Goal: Task Accomplishment & Management: Manage account settings

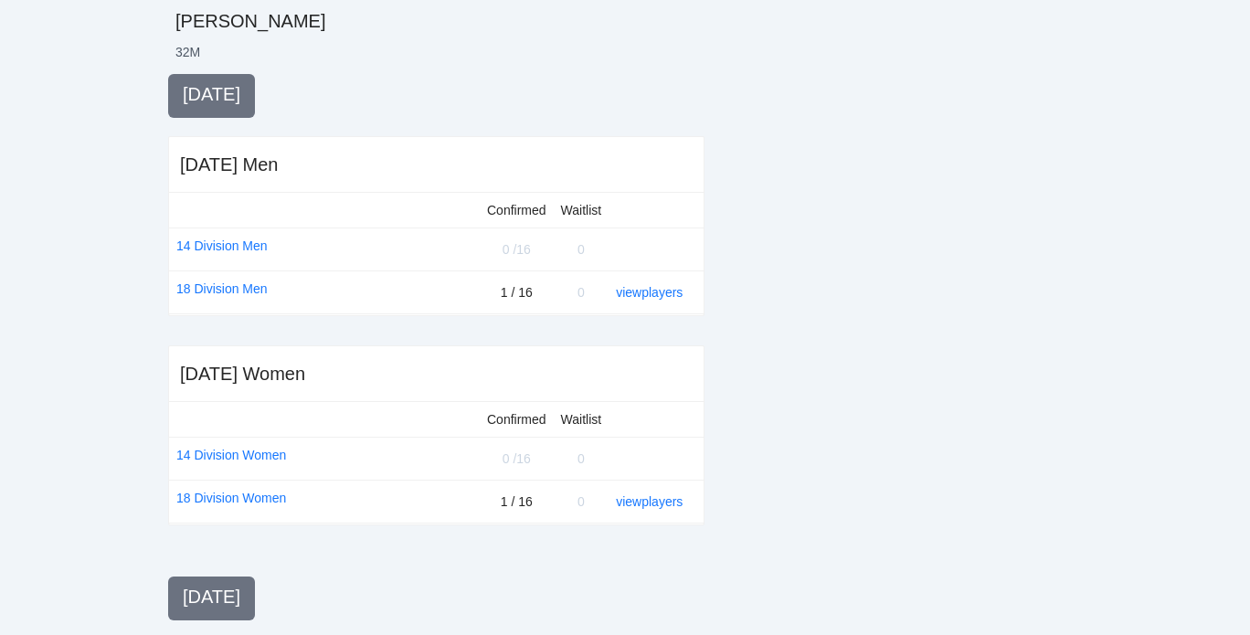
scroll to position [353, 0]
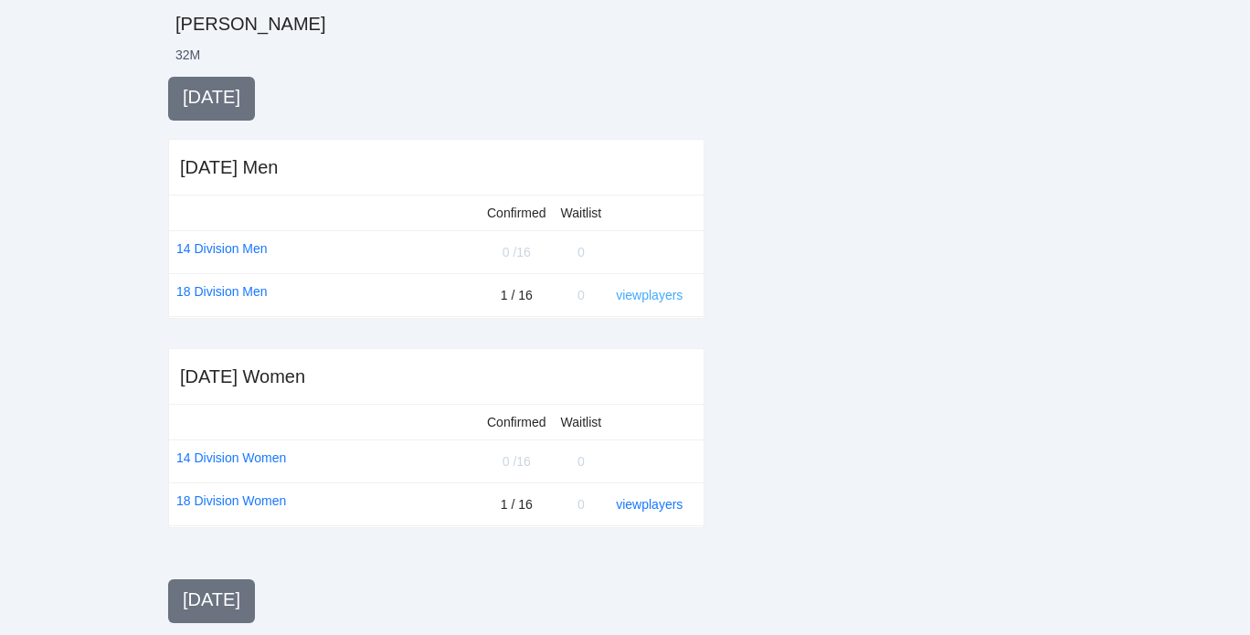
click at [647, 293] on link "view players" at bounding box center [649, 295] width 67 height 15
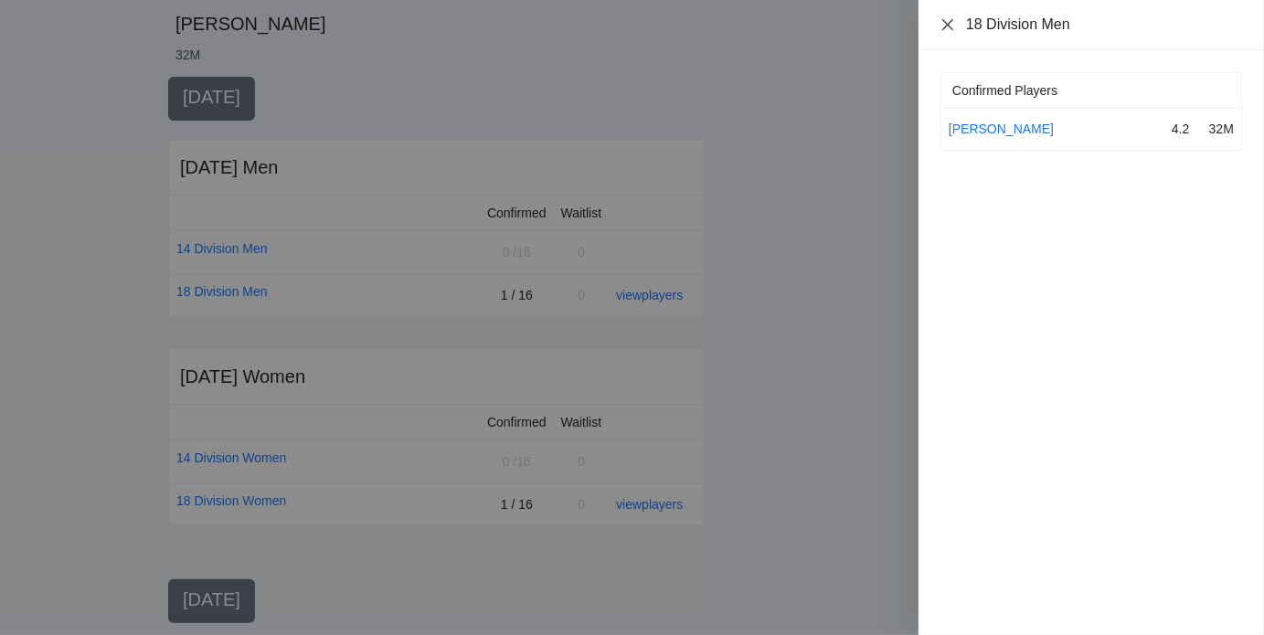
click at [946, 26] on icon "close" at bounding box center [947, 23] width 11 height 11
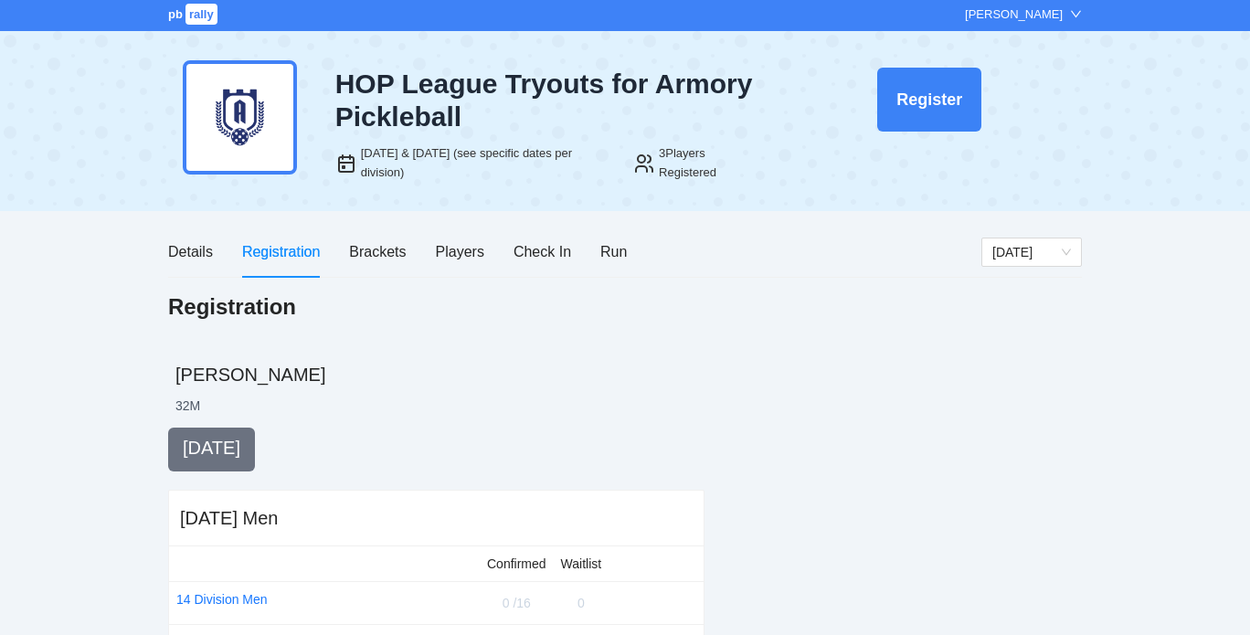
scroll to position [3, 0]
click at [470, 250] on div "Players" at bounding box center [460, 250] width 48 height 23
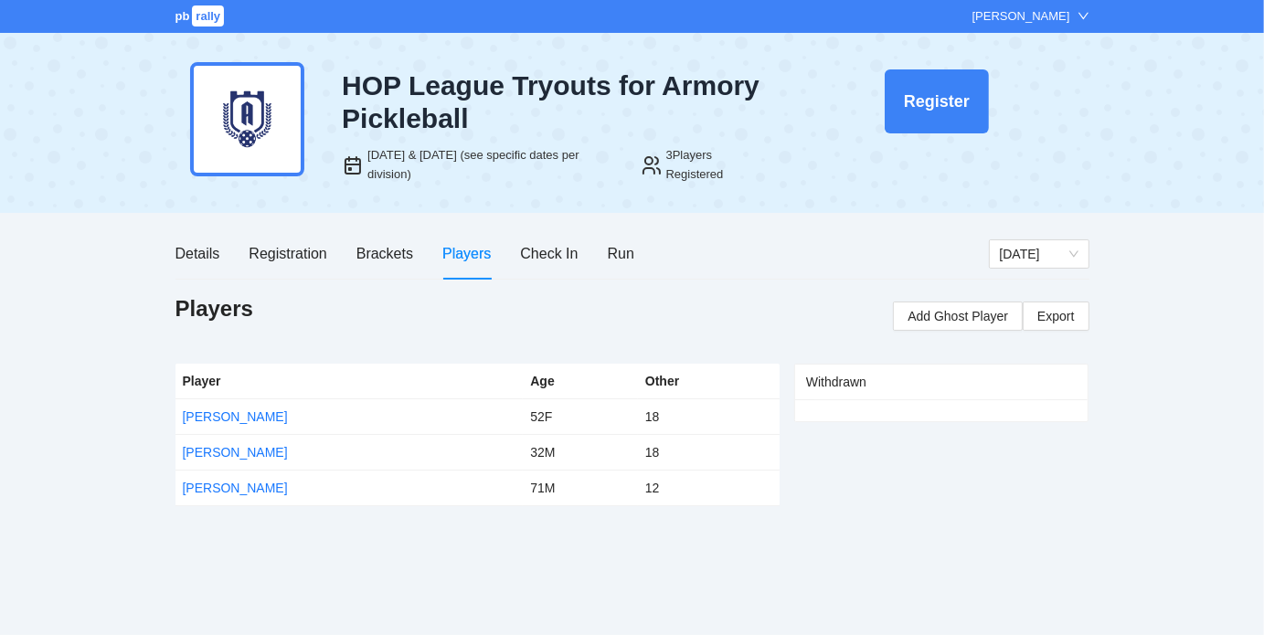
click at [1068, 13] on div "[PERSON_NAME]" at bounding box center [1022, 16] width 98 height 18
click at [792, 291] on div "Details Registration Brackets Players Check In Run Thursday Players Add Ghost P…" at bounding box center [632, 367] width 914 height 279
click at [677, 282] on div "Details Registration Brackets Players Check In Run Thursday Players Add Ghost P…" at bounding box center [632, 367] width 914 height 279
click at [206, 456] on link "[PERSON_NAME]" at bounding box center [235, 452] width 105 height 15
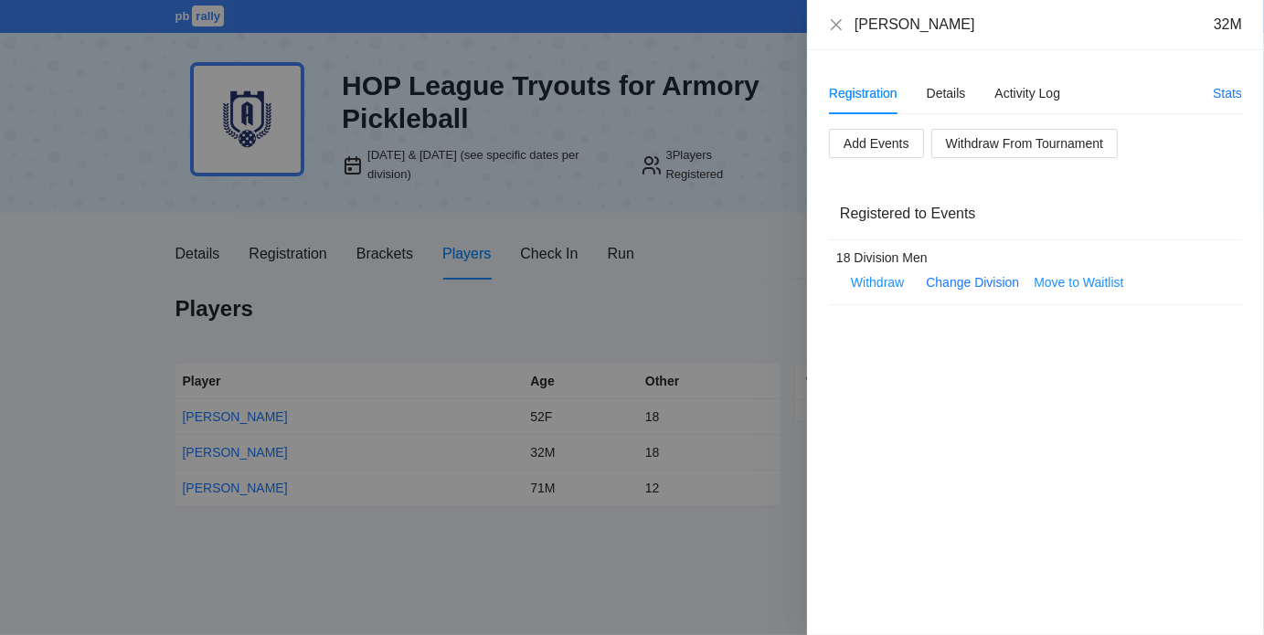
click at [570, 326] on div at bounding box center [632, 317] width 1264 height 635
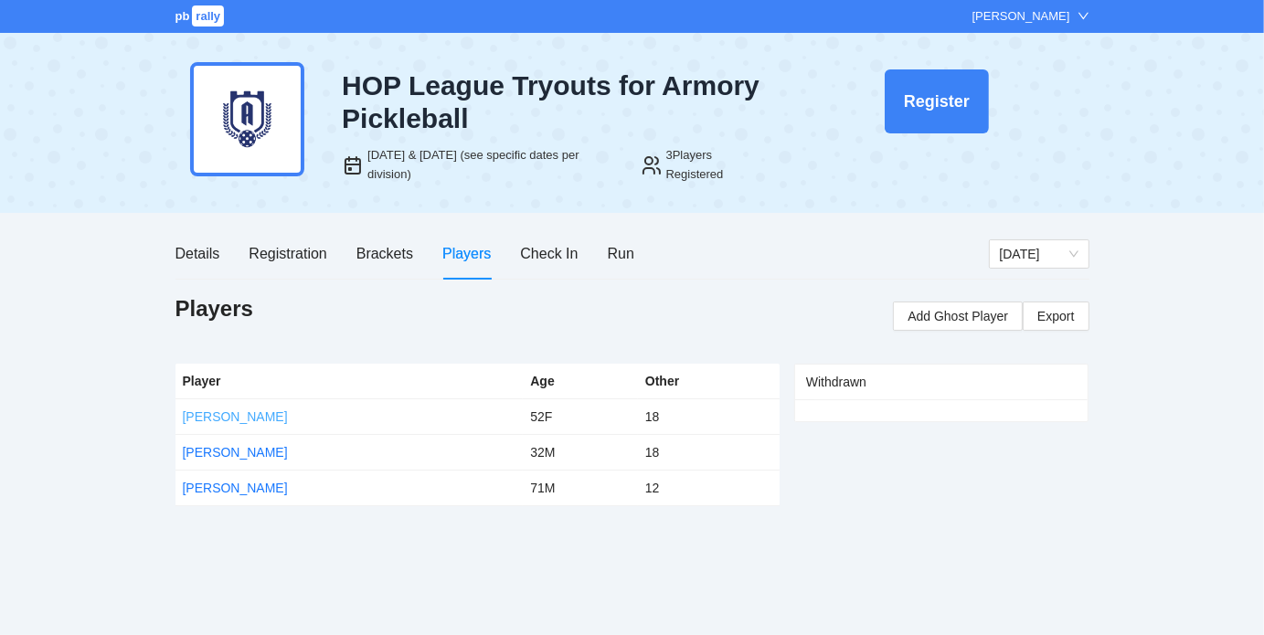
click at [258, 416] on link "Courtney Jenkins" at bounding box center [235, 416] width 105 height 15
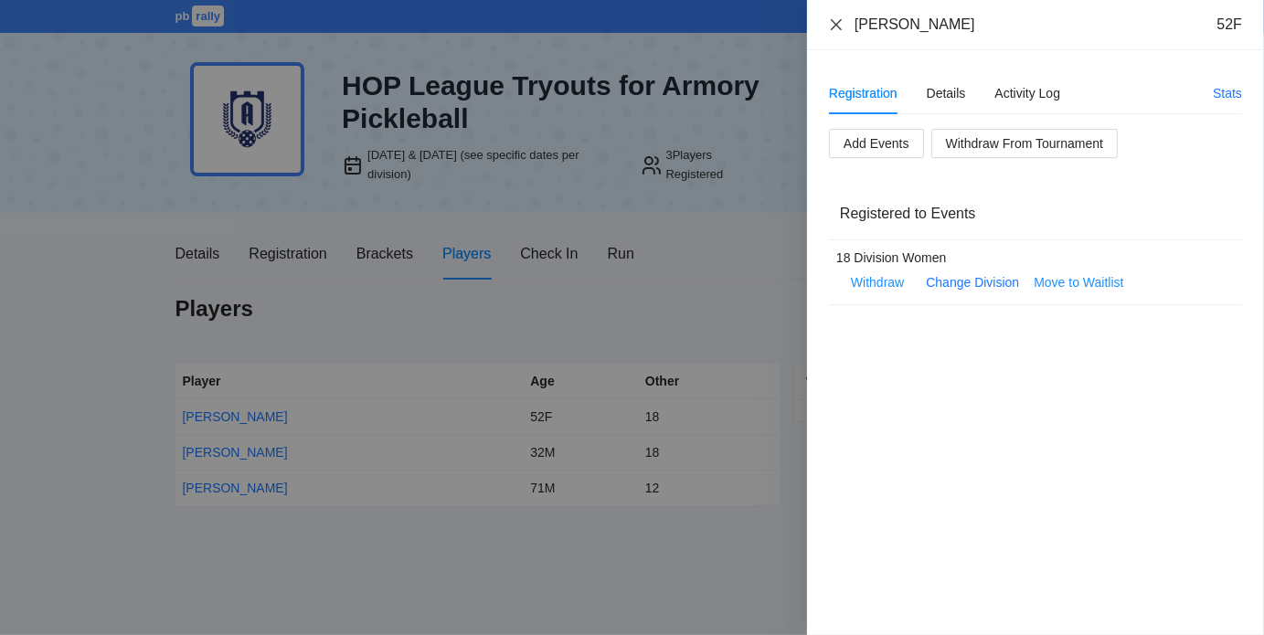
click at [835, 21] on icon "close" at bounding box center [836, 23] width 11 height 11
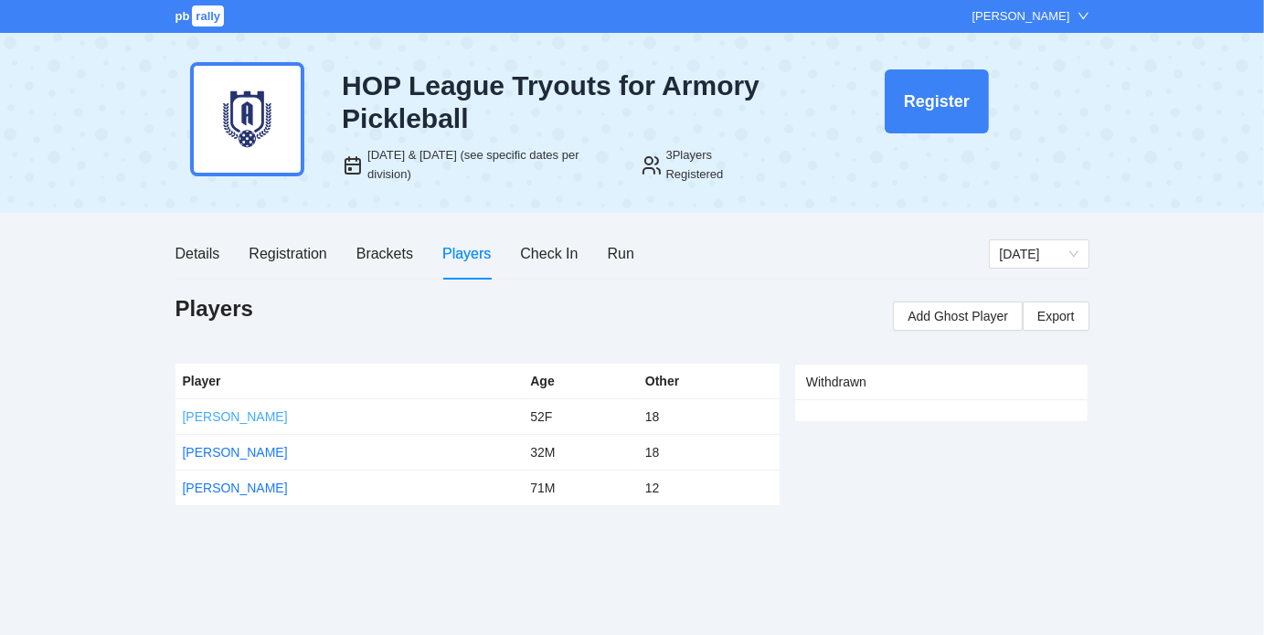
click at [260, 412] on link "Courtney Jenkins" at bounding box center [235, 416] width 105 height 15
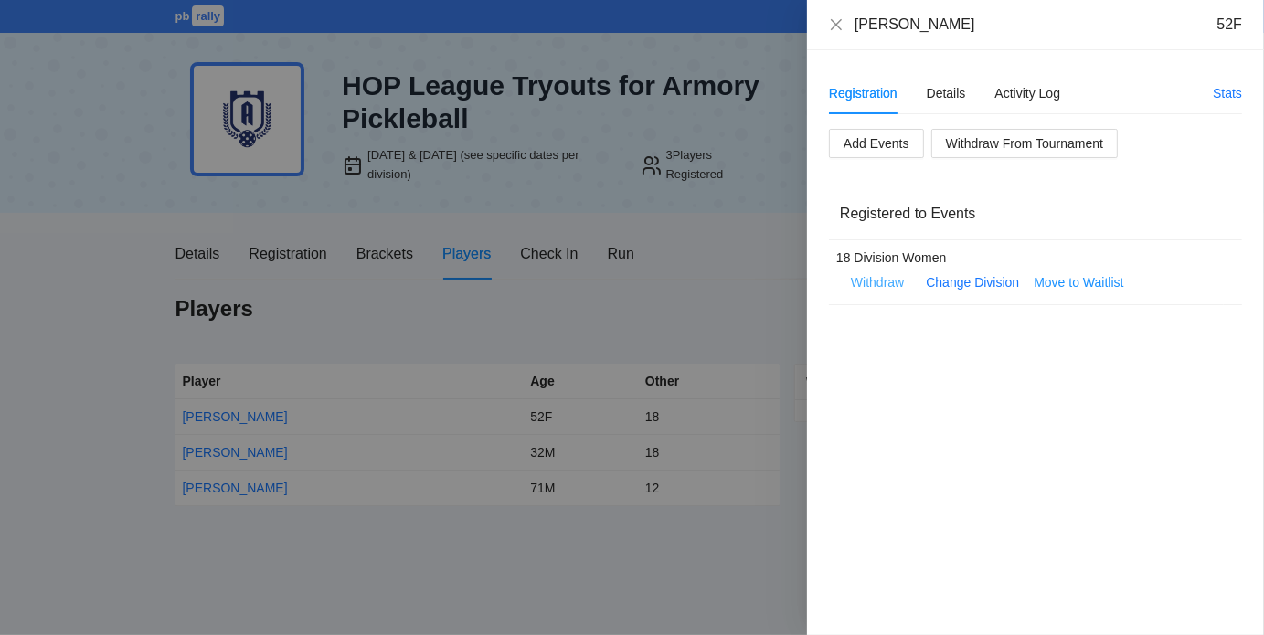
click at [876, 286] on span "Withdraw" at bounding box center [877, 282] width 53 height 20
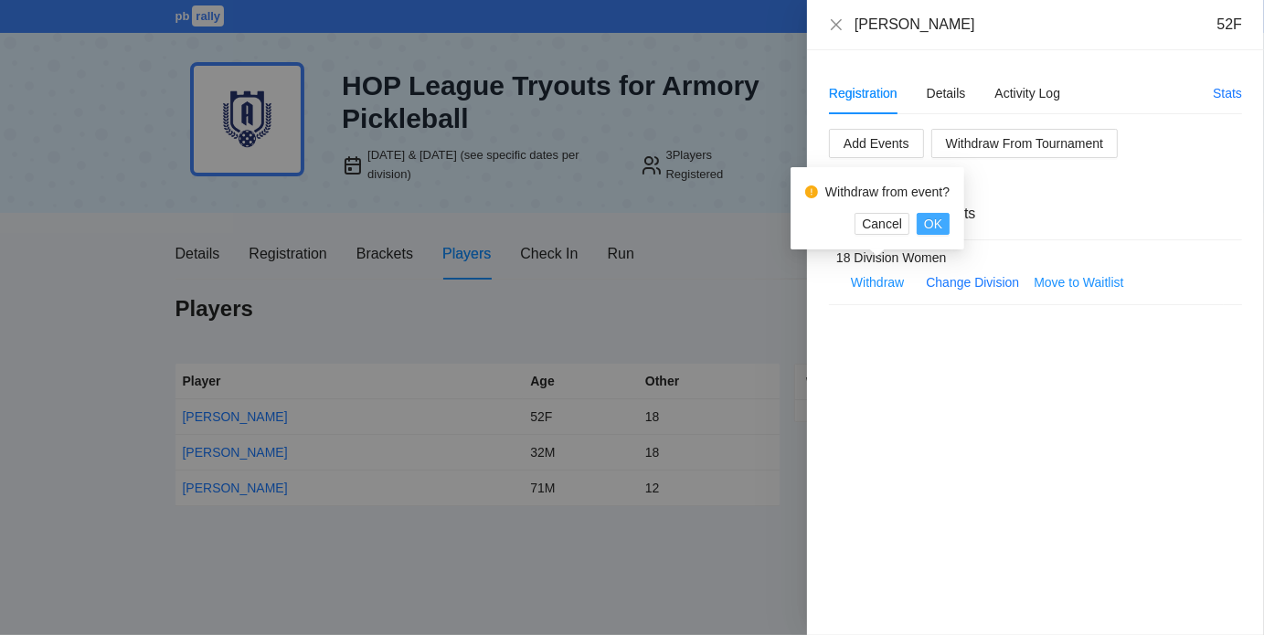
click at [934, 223] on span "OK" at bounding box center [933, 224] width 18 height 20
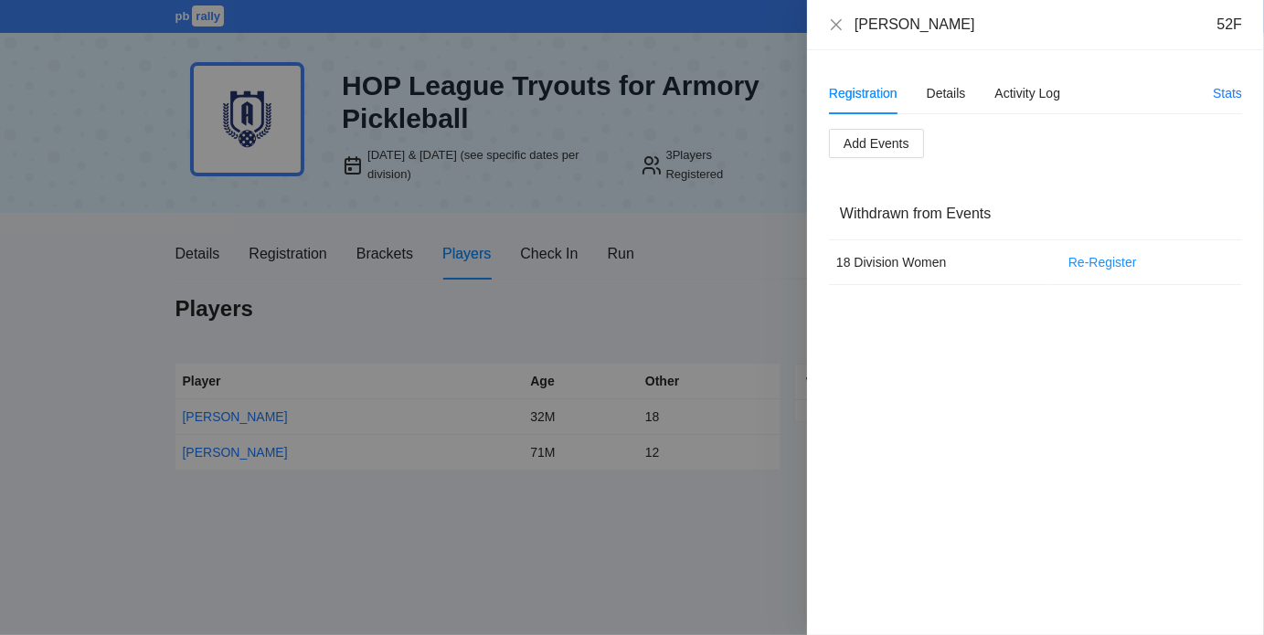
click at [521, 324] on div at bounding box center [632, 317] width 1264 height 635
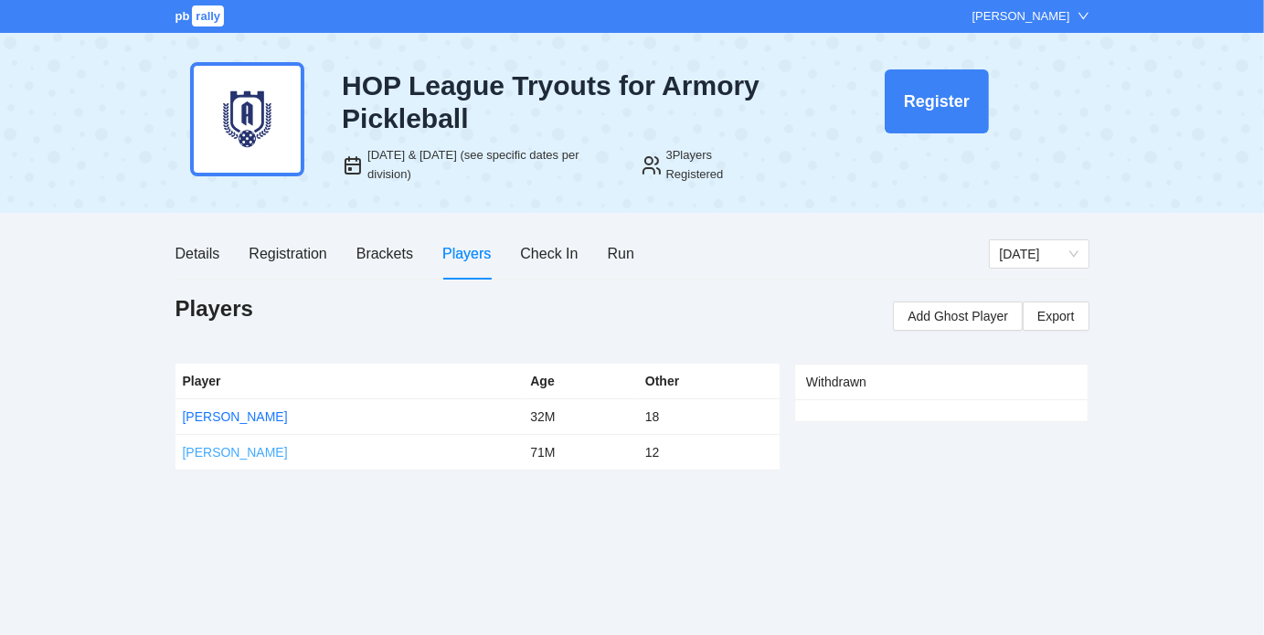
click at [251, 452] on link "Viviano Gutierrez" at bounding box center [235, 452] width 105 height 15
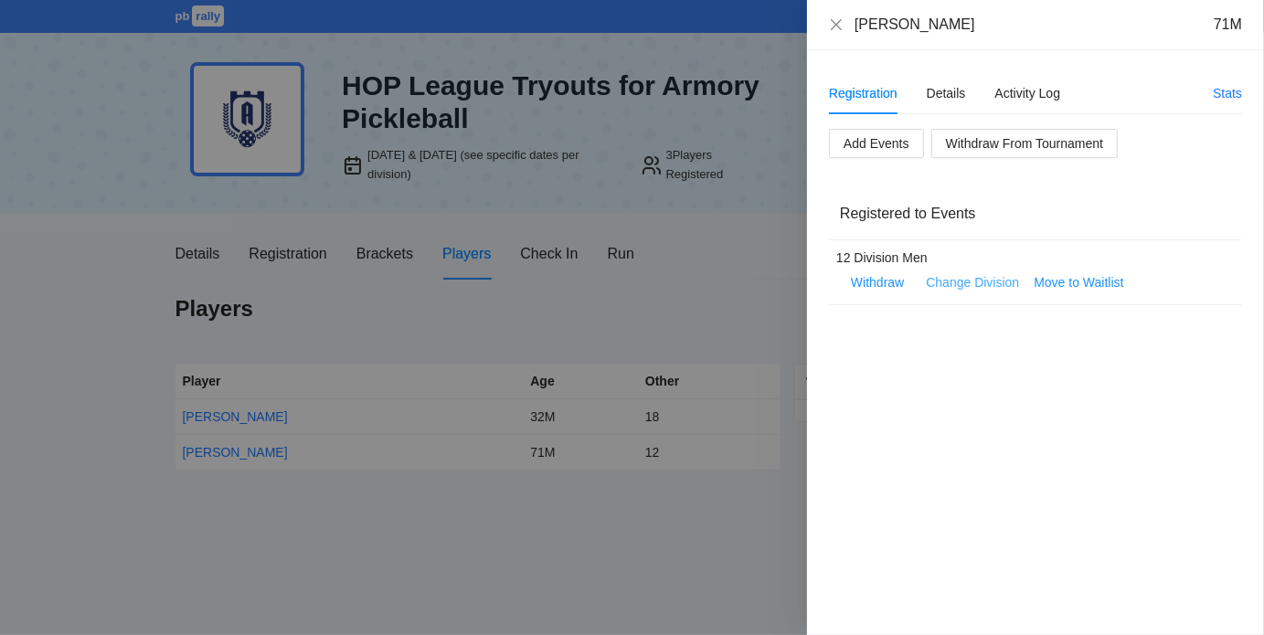
click at [971, 281] on link "Change Division" at bounding box center [972, 282] width 93 height 15
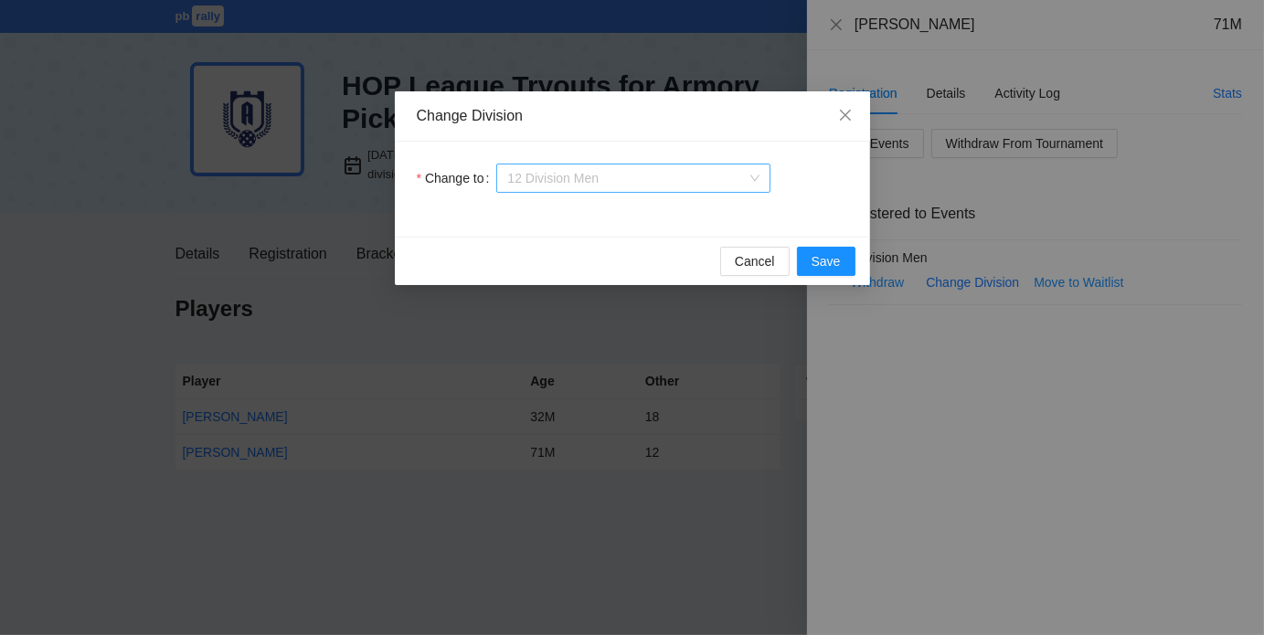
click at [750, 169] on span "12 Division Men" at bounding box center [633, 178] width 252 height 27
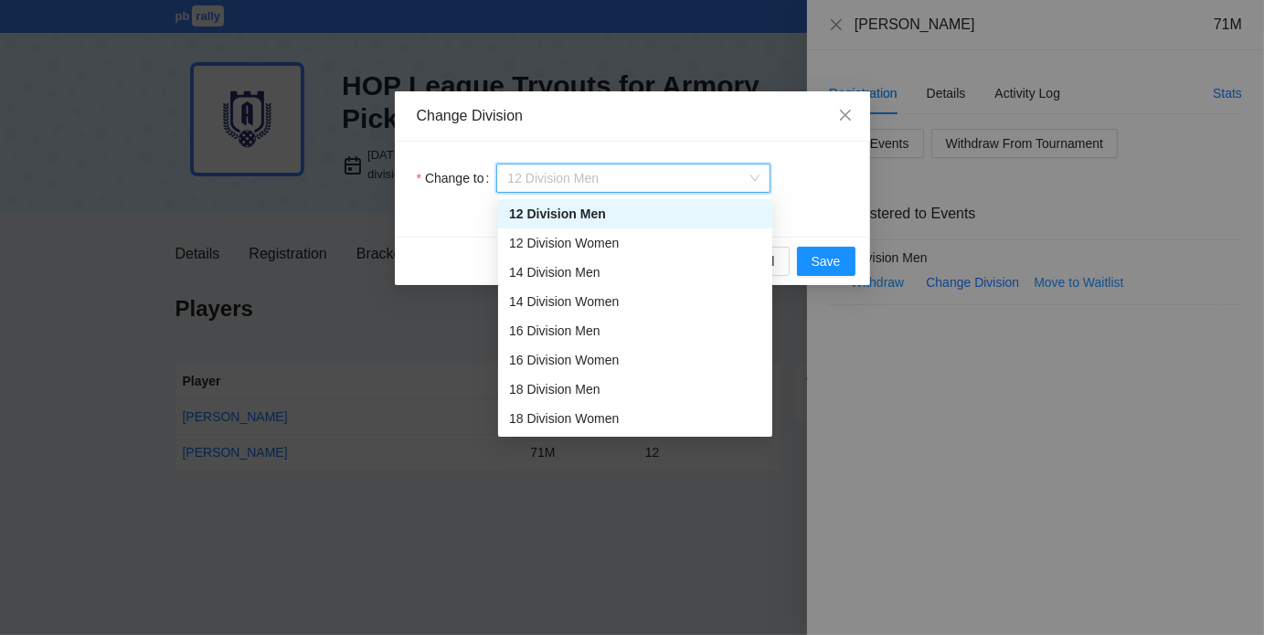
click at [750, 169] on span "12 Division Men" at bounding box center [633, 178] width 252 height 27
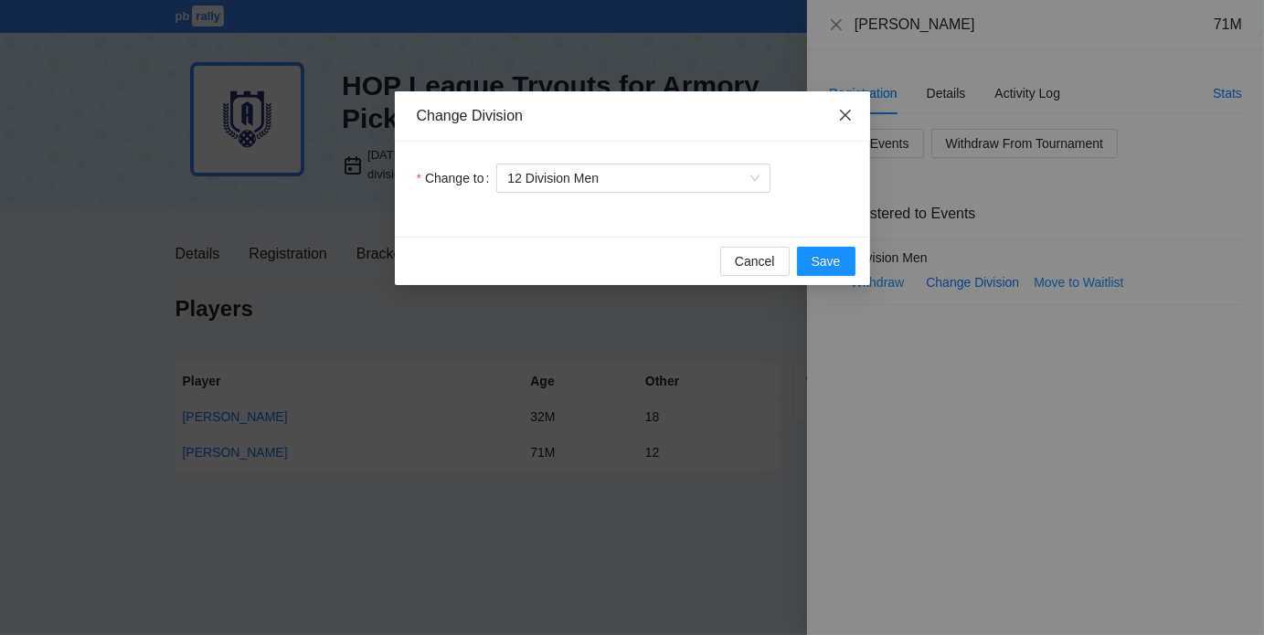
click at [846, 115] on icon "close" at bounding box center [845, 115] width 15 height 15
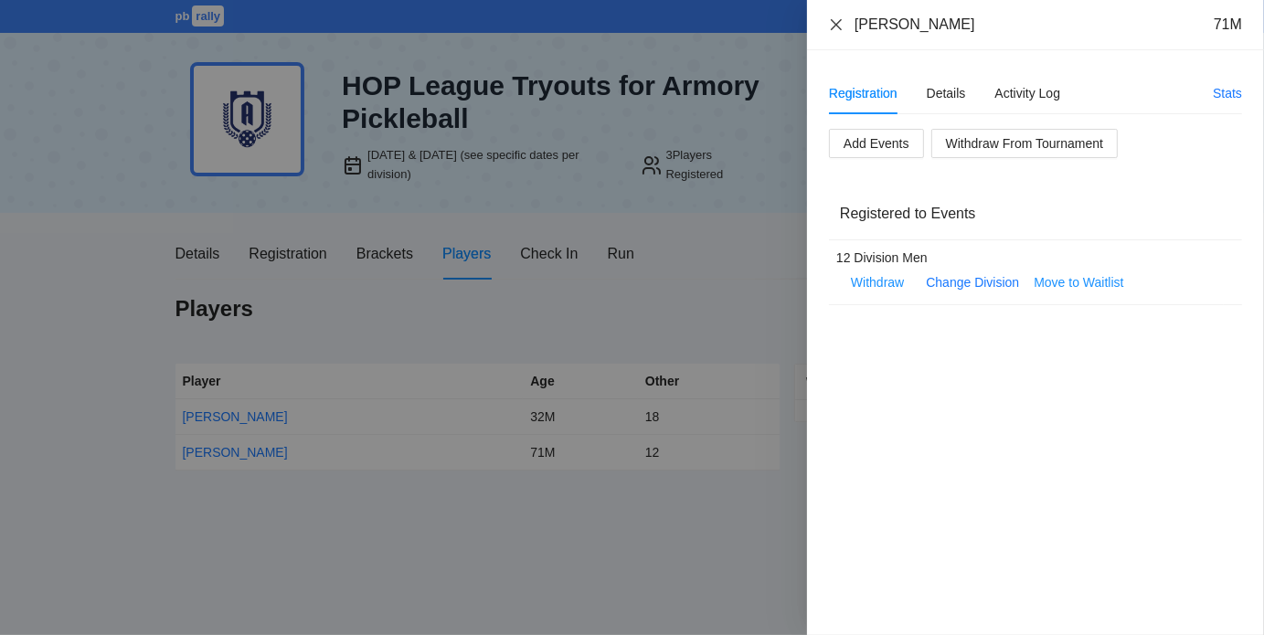
click at [838, 25] on icon "close" at bounding box center [836, 24] width 15 height 15
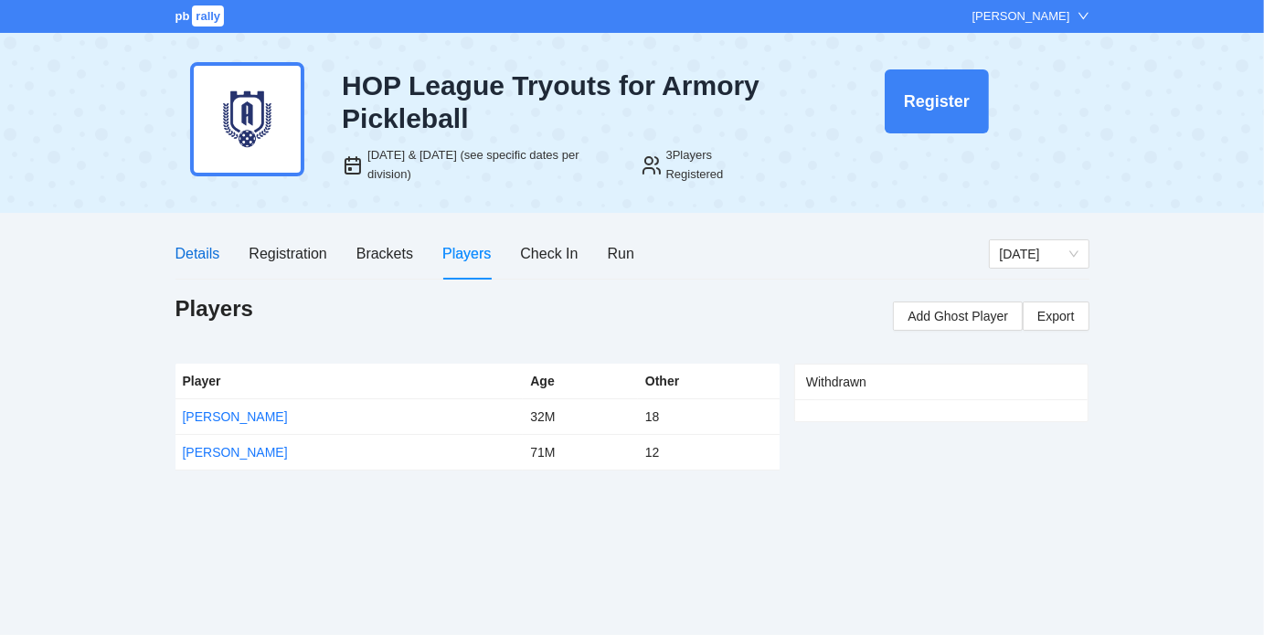
click at [212, 252] on div "Details" at bounding box center [197, 253] width 45 height 23
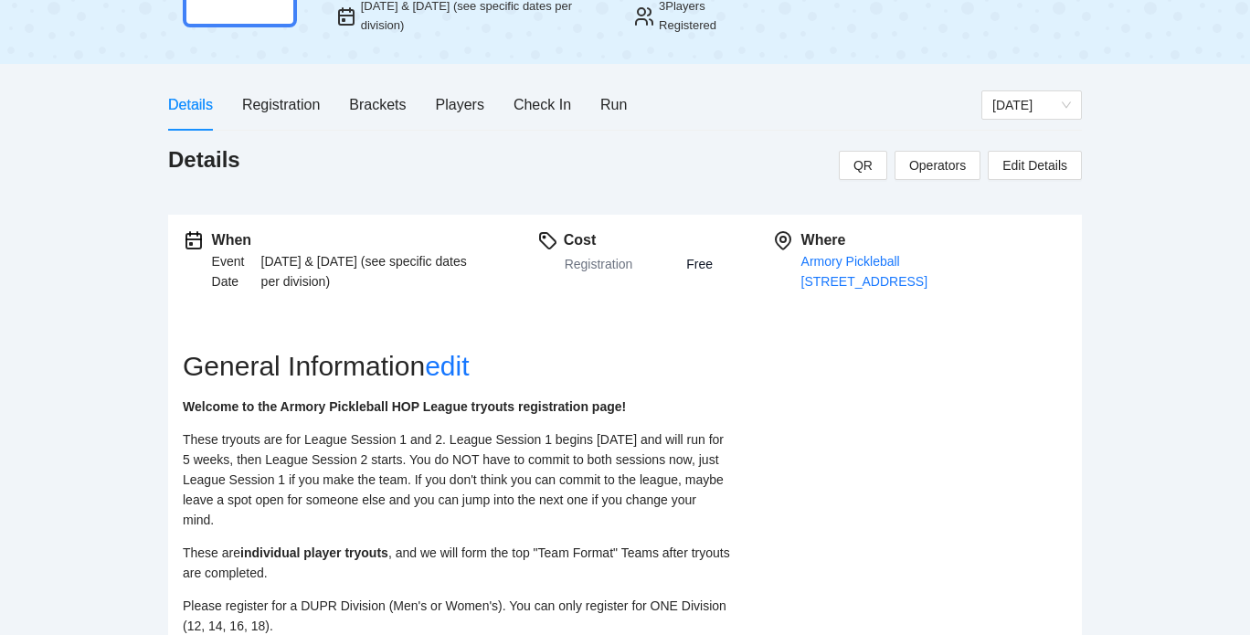
scroll to position [148, 0]
click at [468, 106] on div "Players" at bounding box center [460, 105] width 48 height 23
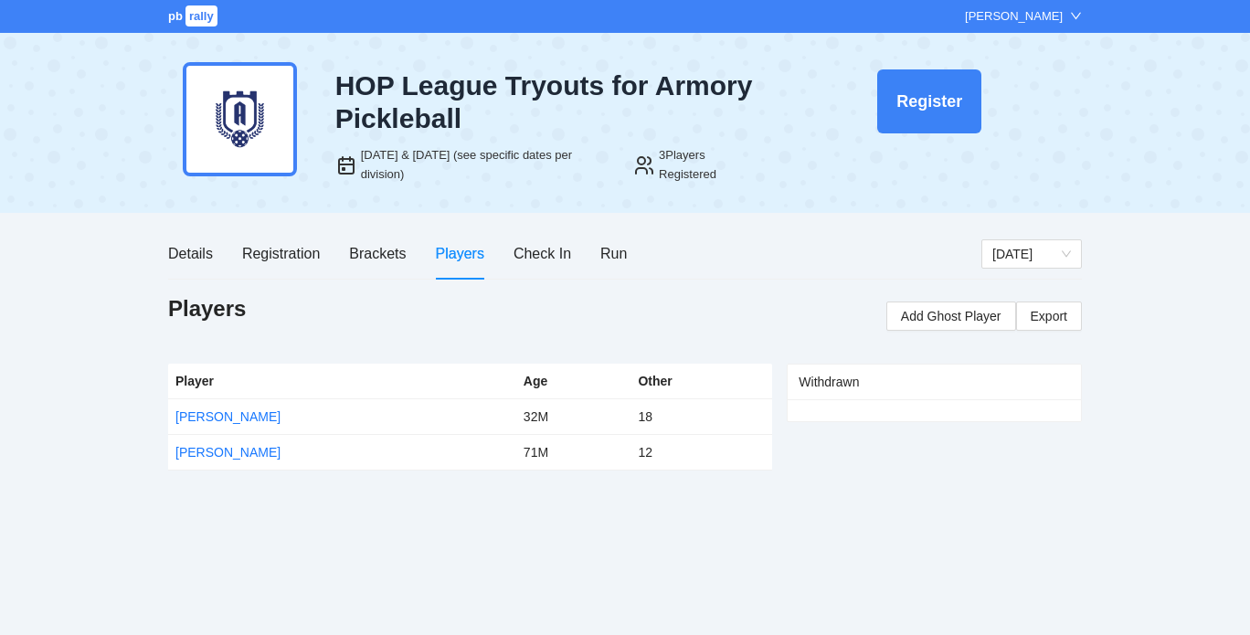
scroll to position [0, 0]
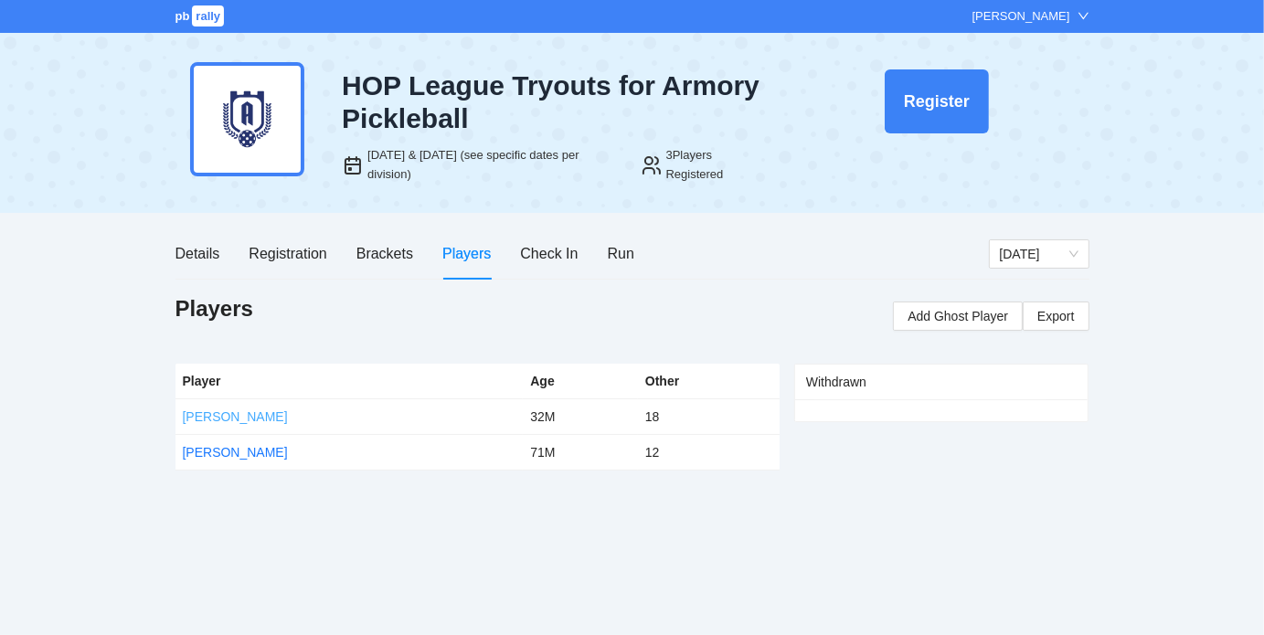
click at [250, 419] on link "[PERSON_NAME]" at bounding box center [235, 416] width 105 height 15
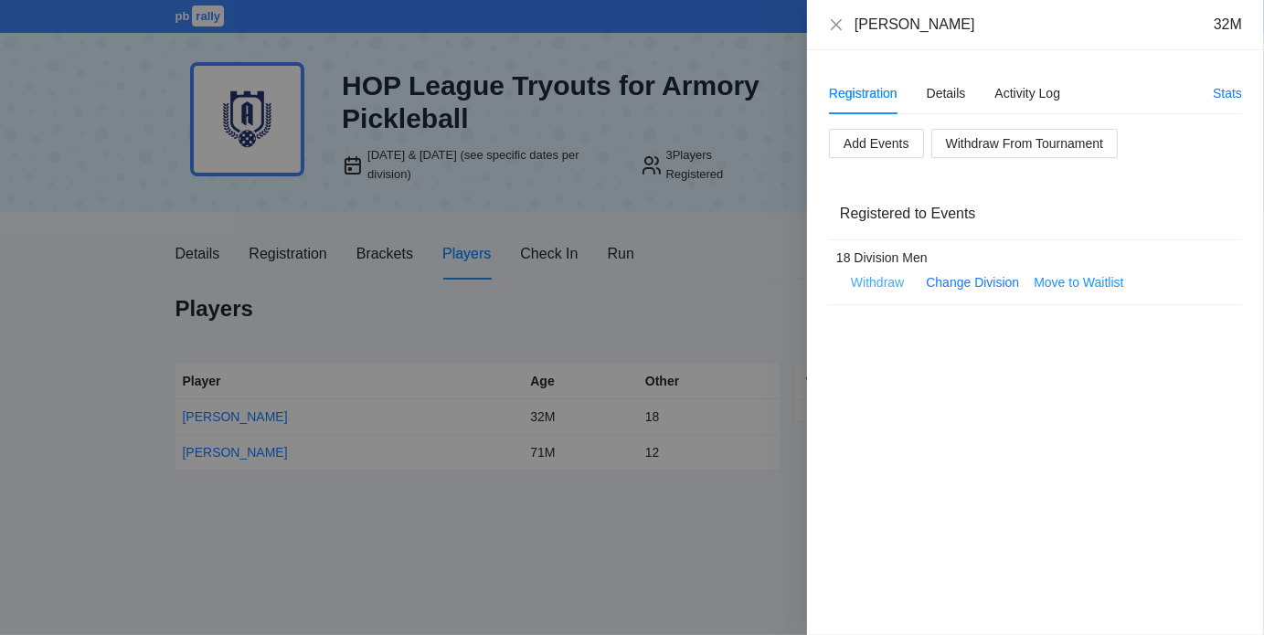
click at [887, 281] on span "Withdraw" at bounding box center [877, 282] width 53 height 20
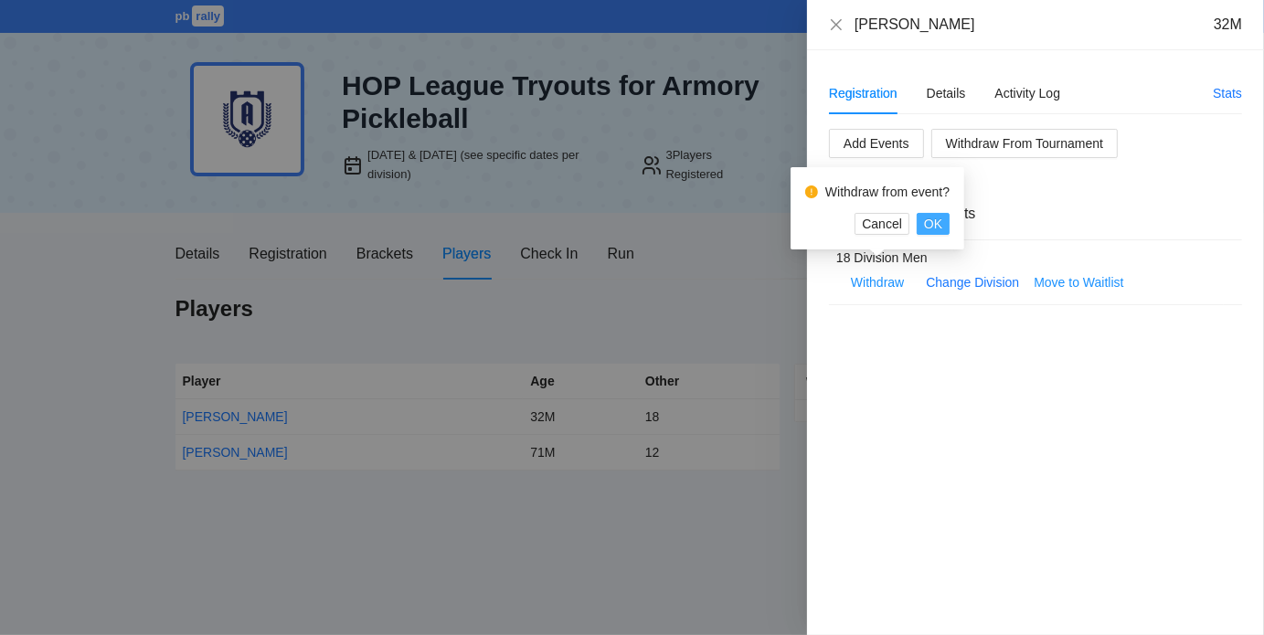
click at [936, 225] on span "OK" at bounding box center [933, 224] width 18 height 20
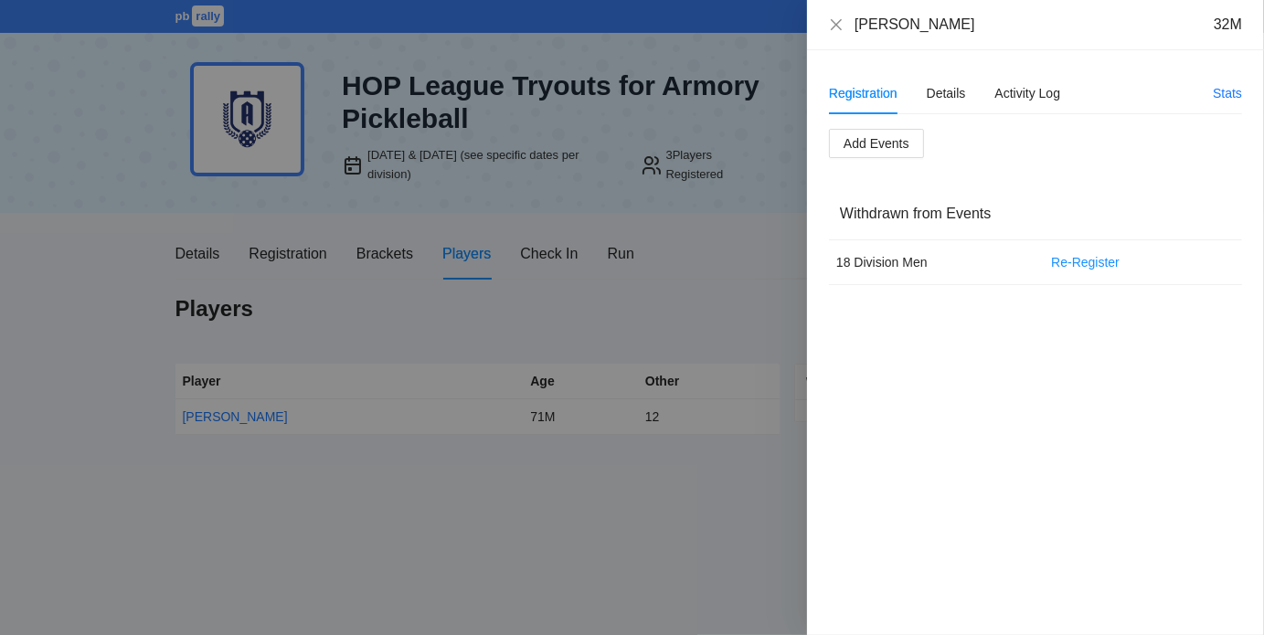
click at [228, 412] on div at bounding box center [632, 317] width 1264 height 635
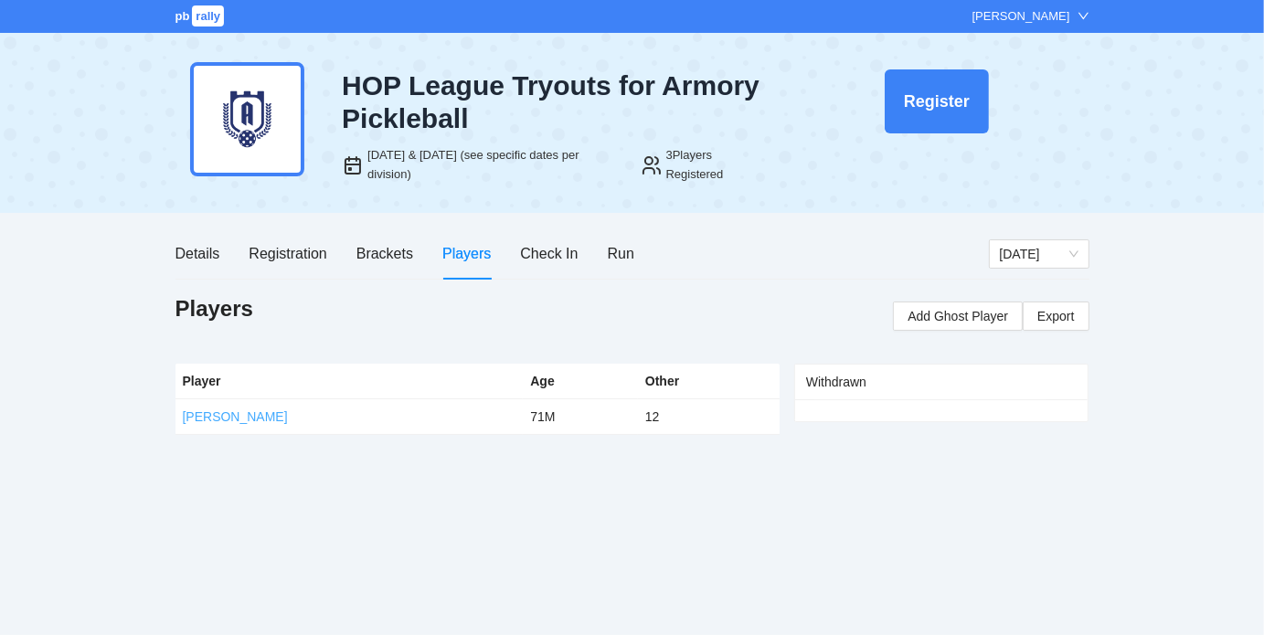
click at [239, 416] on link "Viviano Gutierrez" at bounding box center [235, 416] width 105 height 15
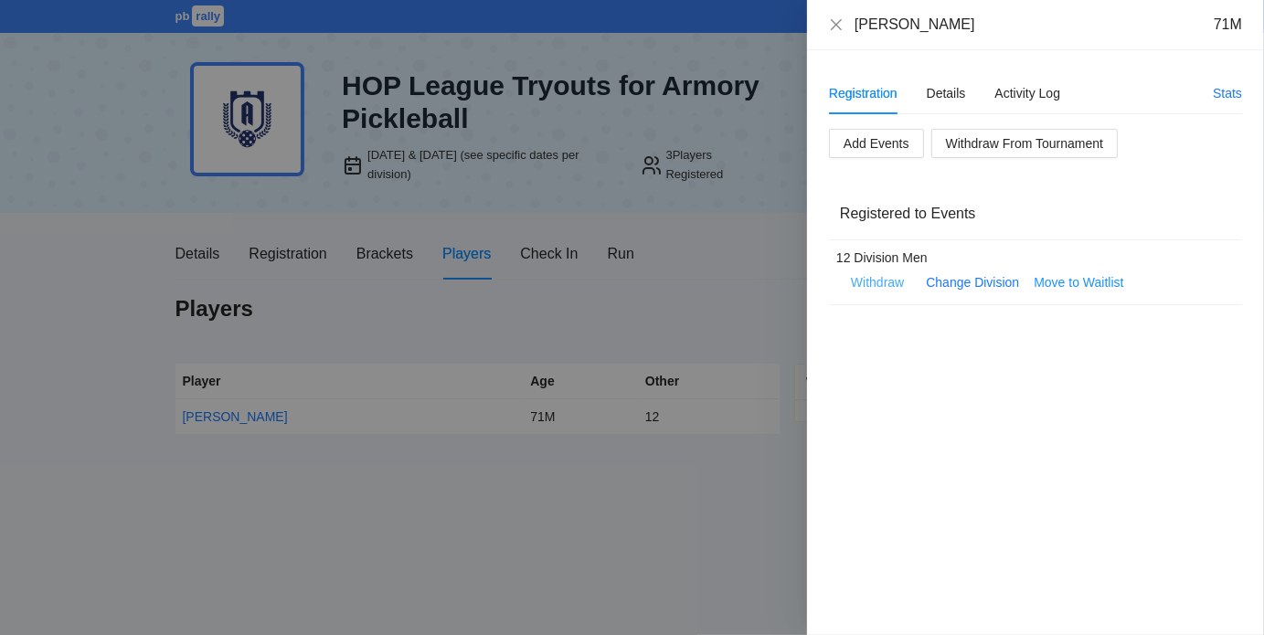
click at [887, 280] on span "Withdraw" at bounding box center [877, 282] width 53 height 20
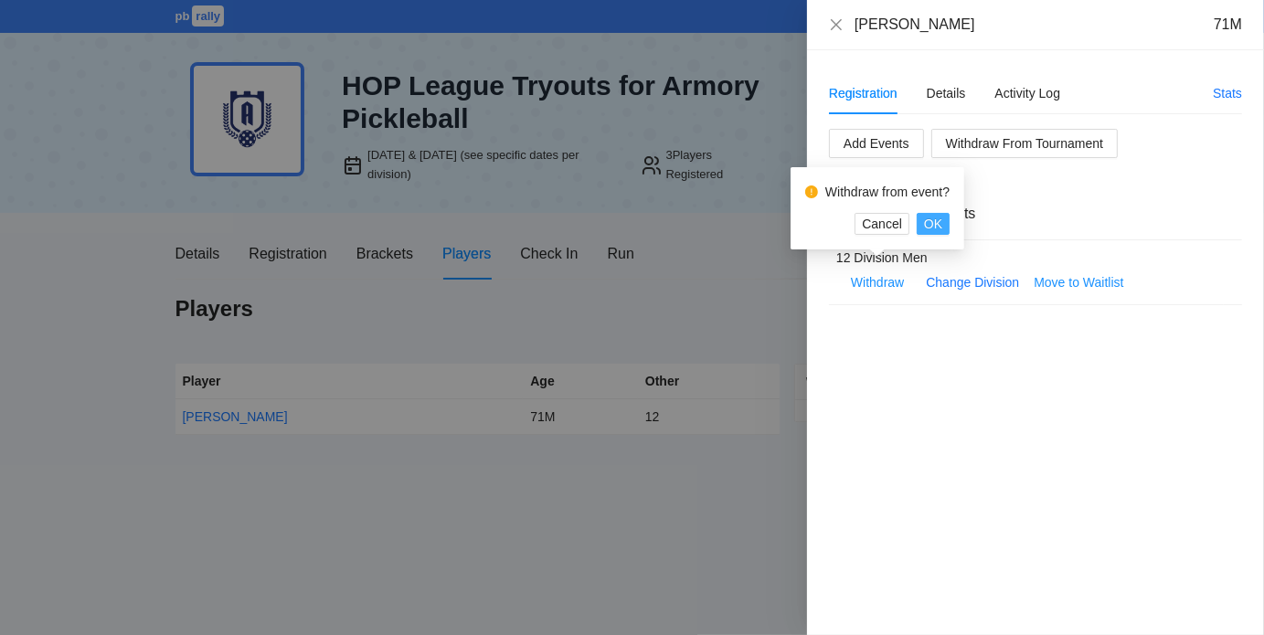
click at [930, 224] on span "OK" at bounding box center [933, 224] width 18 height 20
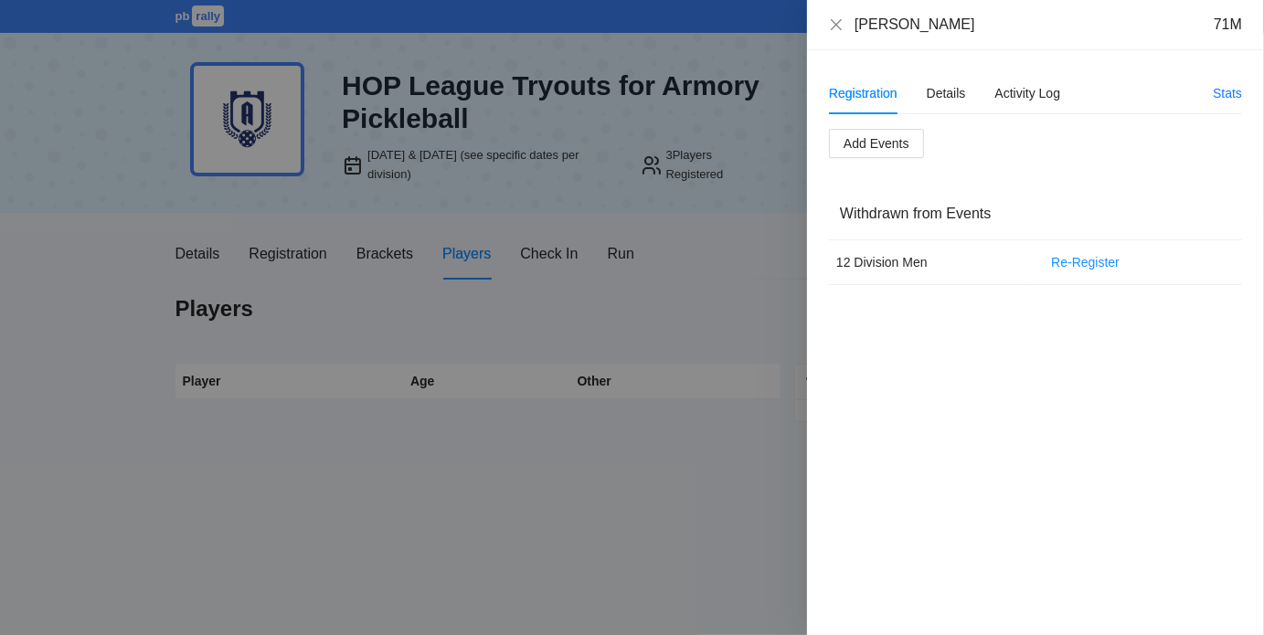
click at [475, 324] on div at bounding box center [632, 317] width 1264 height 635
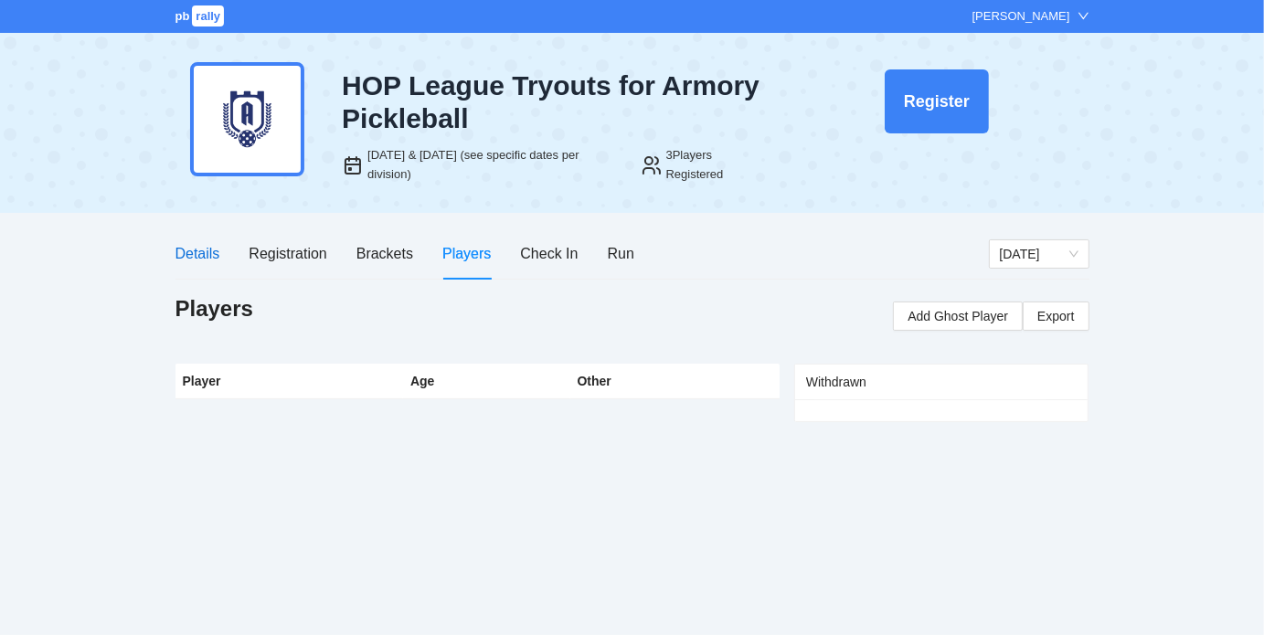
click at [204, 248] on div "Details" at bounding box center [197, 253] width 45 height 23
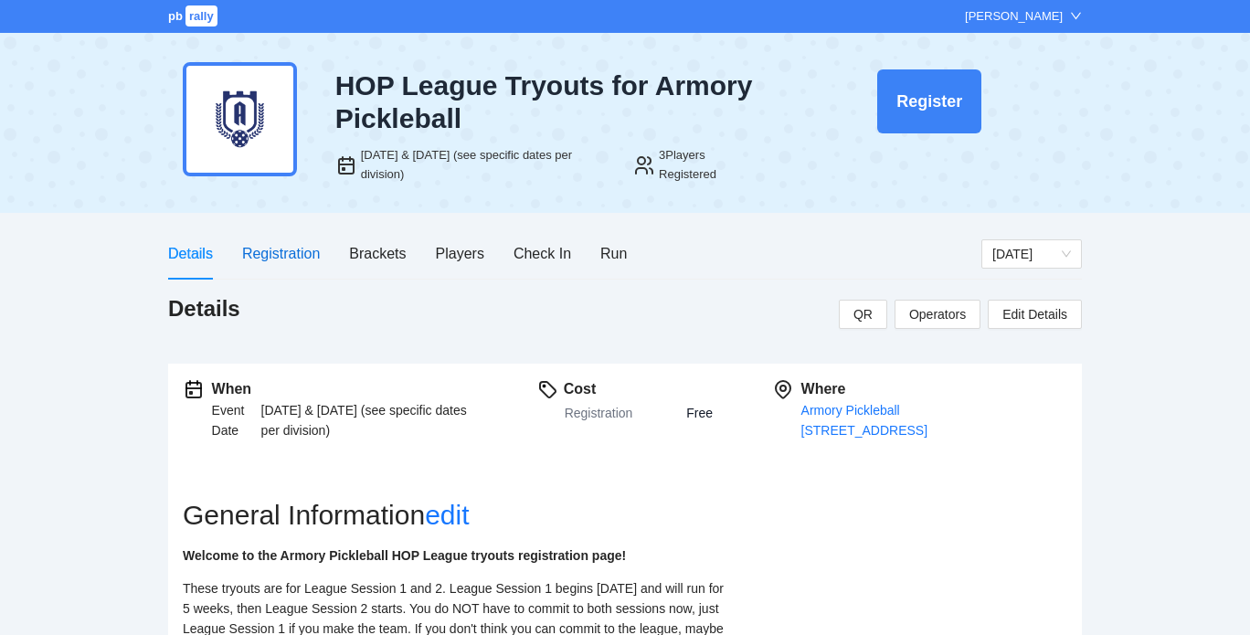
click at [285, 249] on div "Registration" at bounding box center [281, 253] width 78 height 23
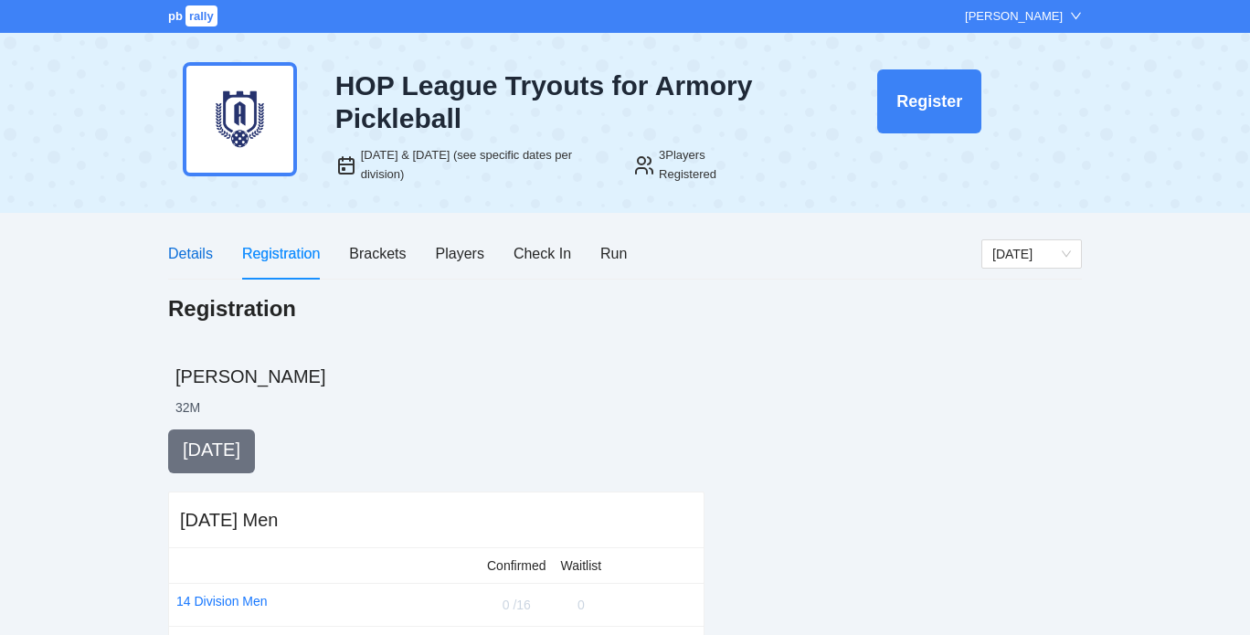
click at [181, 243] on div "Details" at bounding box center [190, 253] width 45 height 23
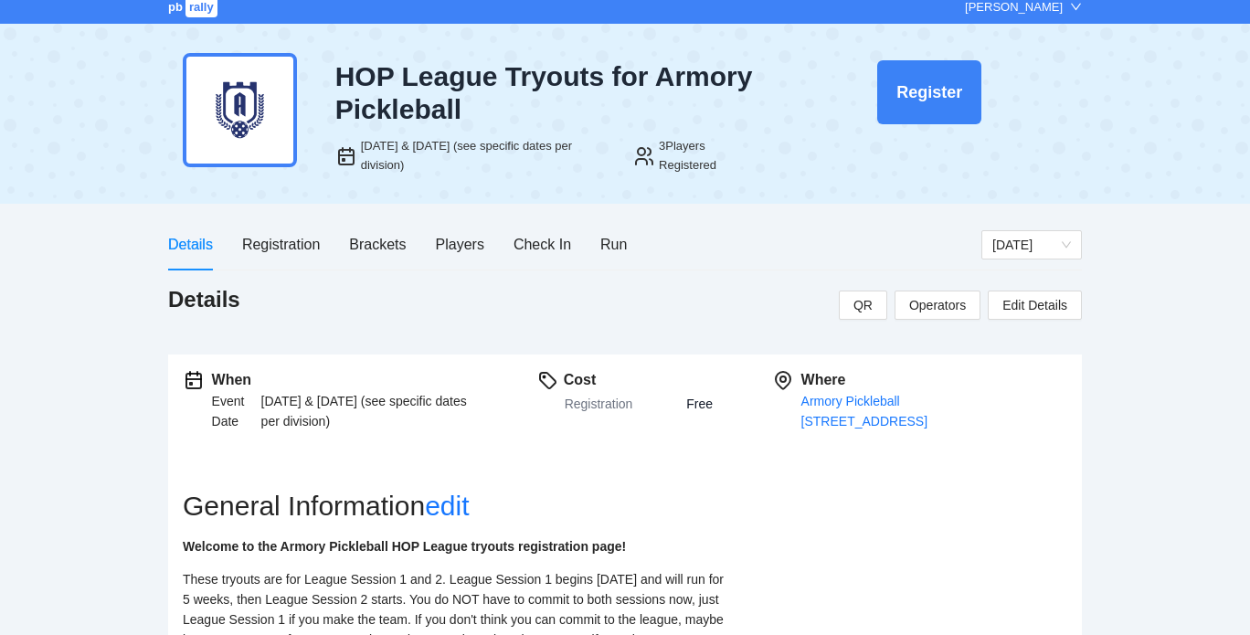
scroll to position [12, 0]
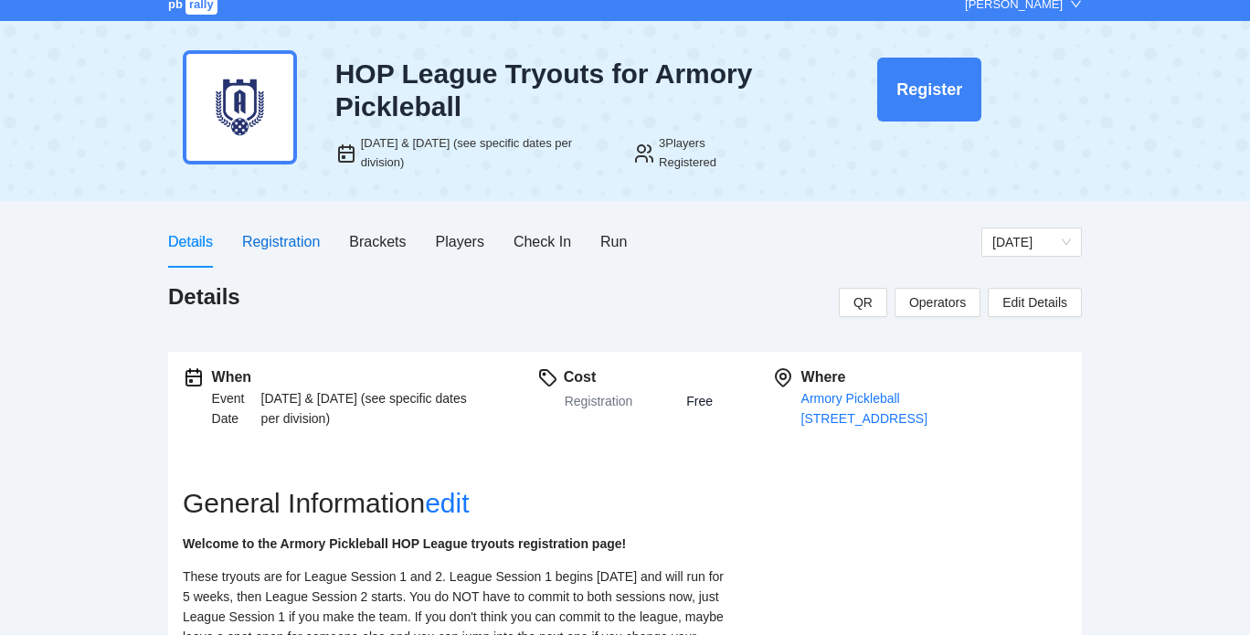
click at [267, 237] on div "Registration" at bounding box center [281, 241] width 78 height 23
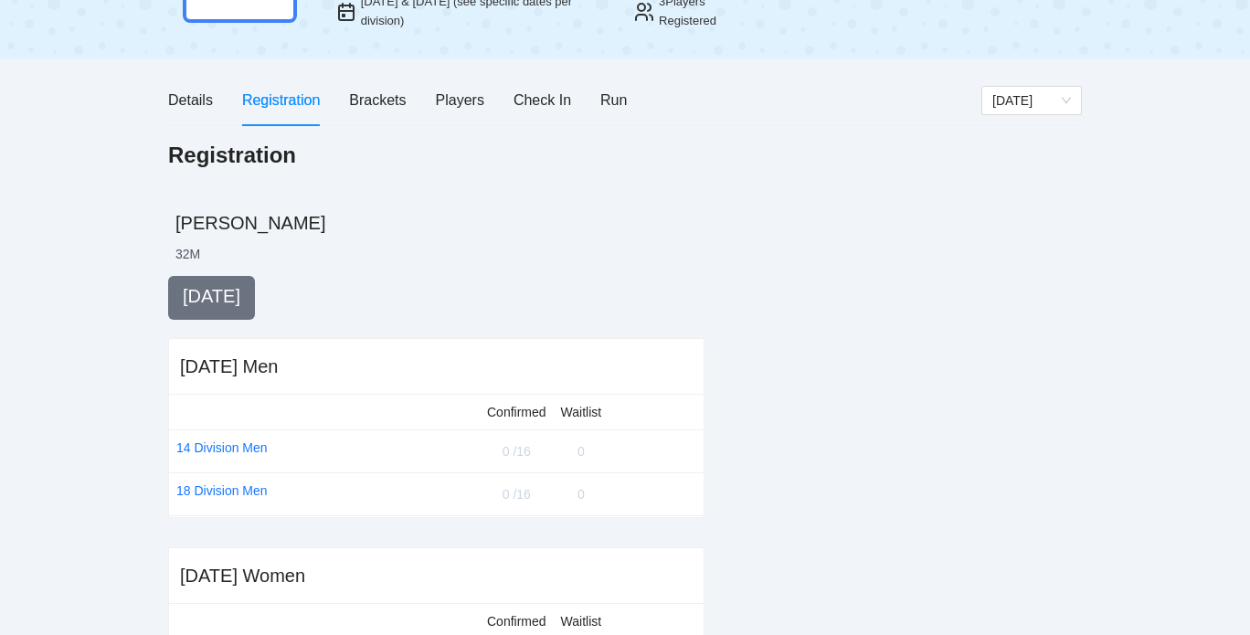
scroll to position [155, 0]
click at [456, 98] on div "Players" at bounding box center [460, 98] width 48 height 23
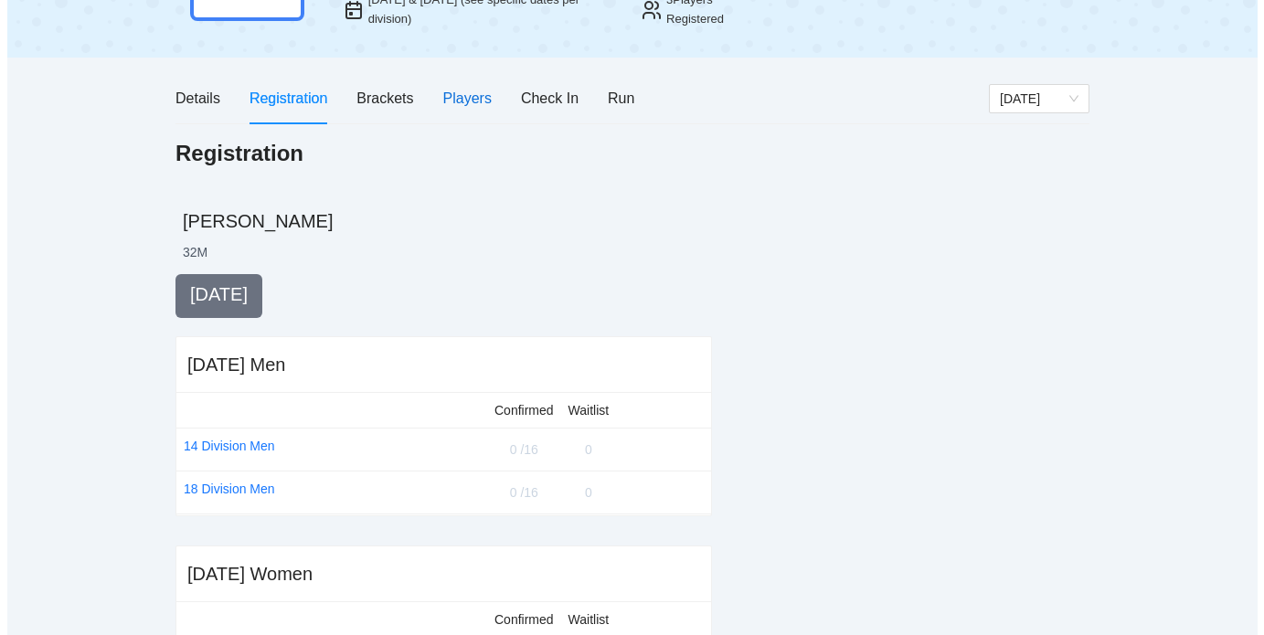
scroll to position [0, 0]
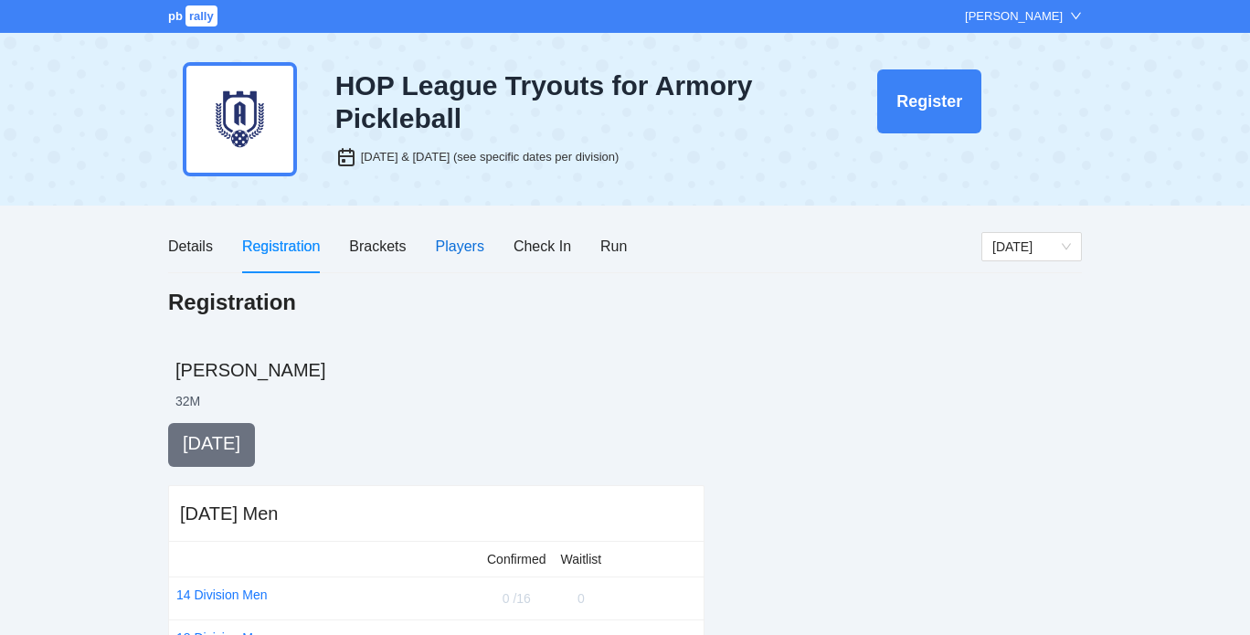
click at [469, 237] on div "Players" at bounding box center [460, 246] width 48 height 23
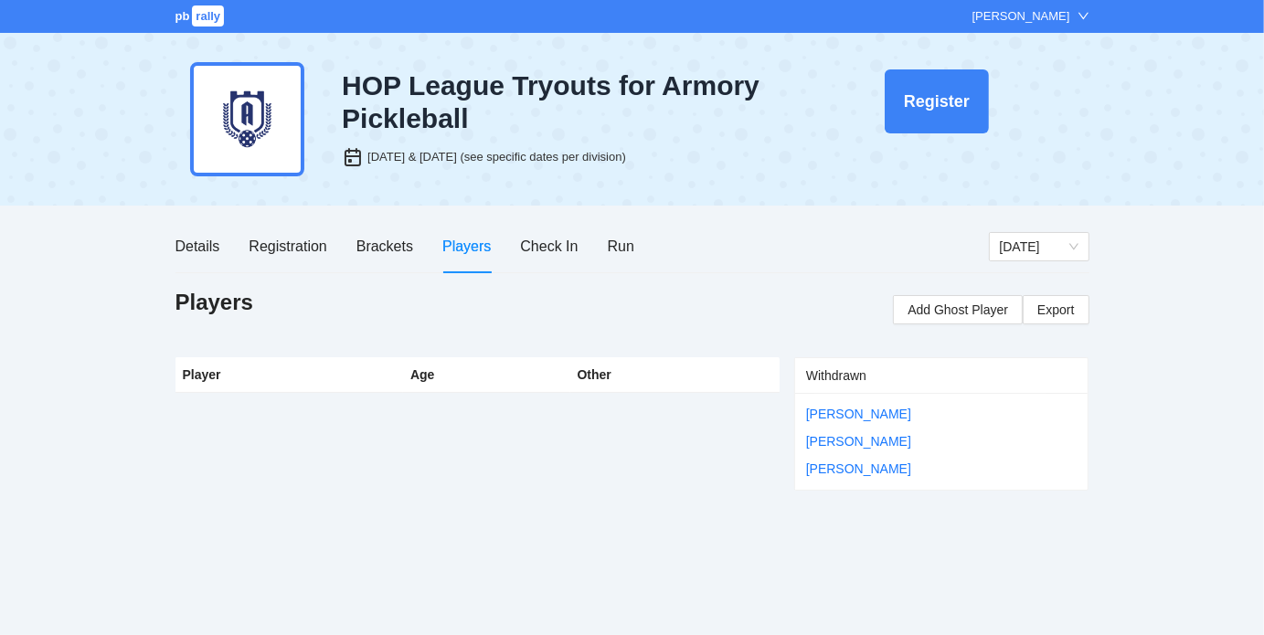
click at [669, 428] on div "Player Age Other" at bounding box center [477, 423] width 604 height 133
click at [378, 247] on div "Brackets" at bounding box center [384, 246] width 57 height 23
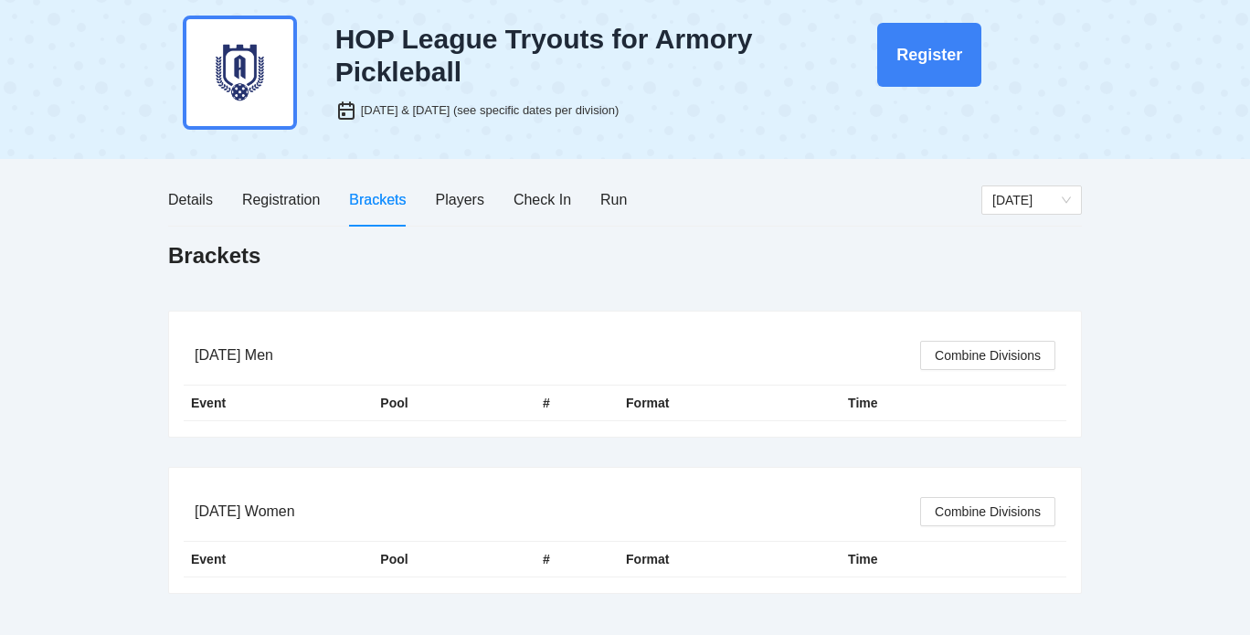
scroll to position [46, 0]
click at [295, 194] on div "Registration" at bounding box center [281, 200] width 78 height 23
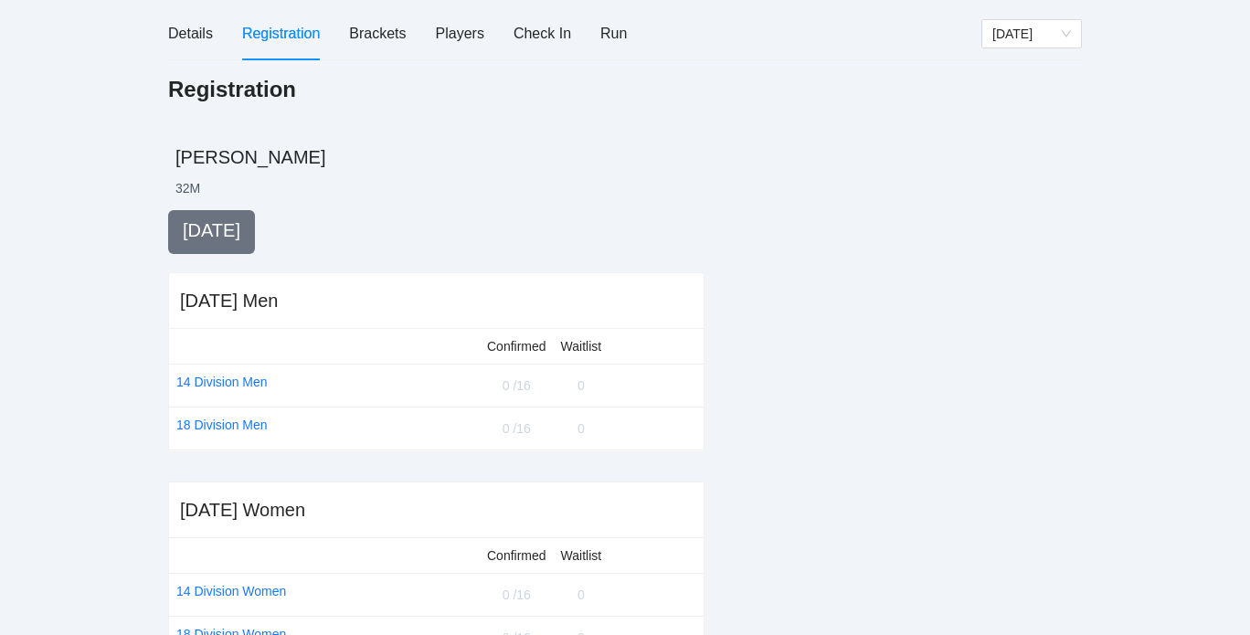
scroll to position [0, 0]
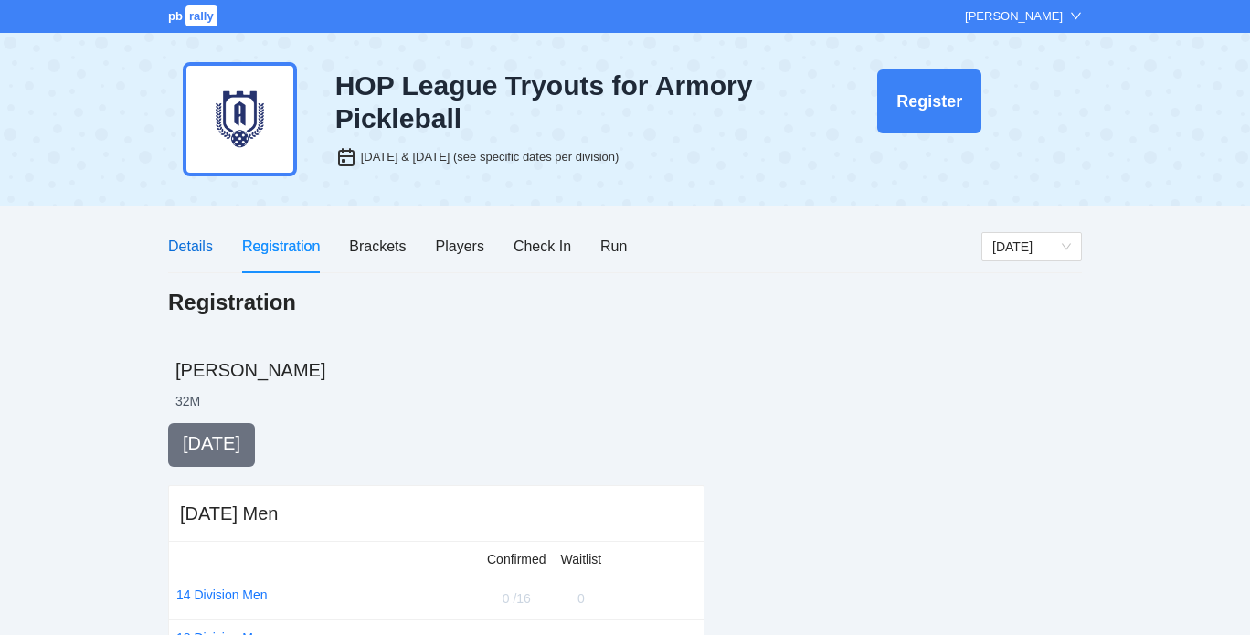
click at [183, 246] on div "Details" at bounding box center [190, 246] width 45 height 23
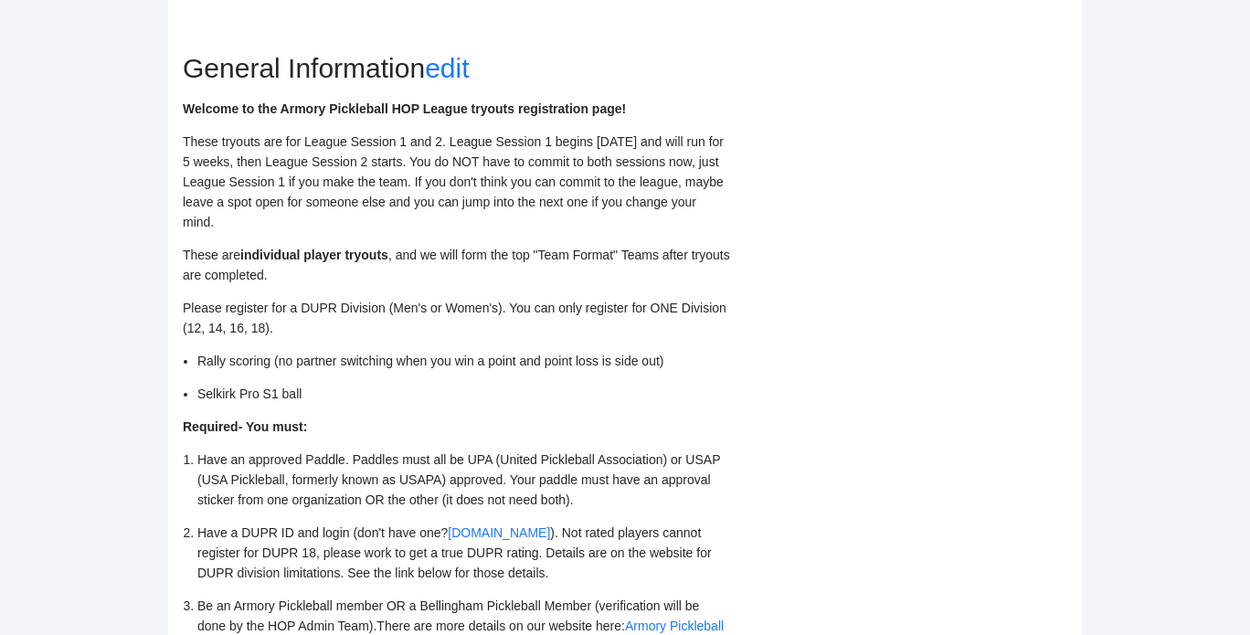
scroll to position [441, 0]
drag, startPoint x: 284, startPoint y: 106, endPoint x: 465, endPoint y: 106, distance: 181.0
click at [465, 106] on strong "Welcome to the Armory Pickleball HOP League tryouts registration page!" at bounding box center [404, 108] width 443 height 15
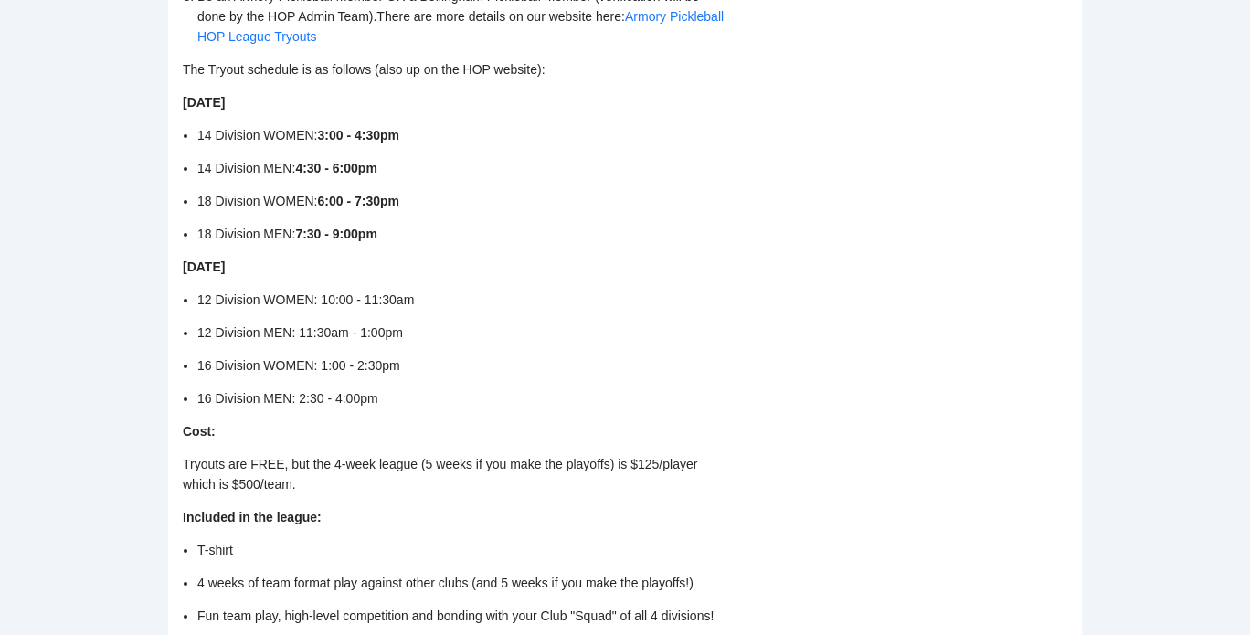
scroll to position [1041, 0]
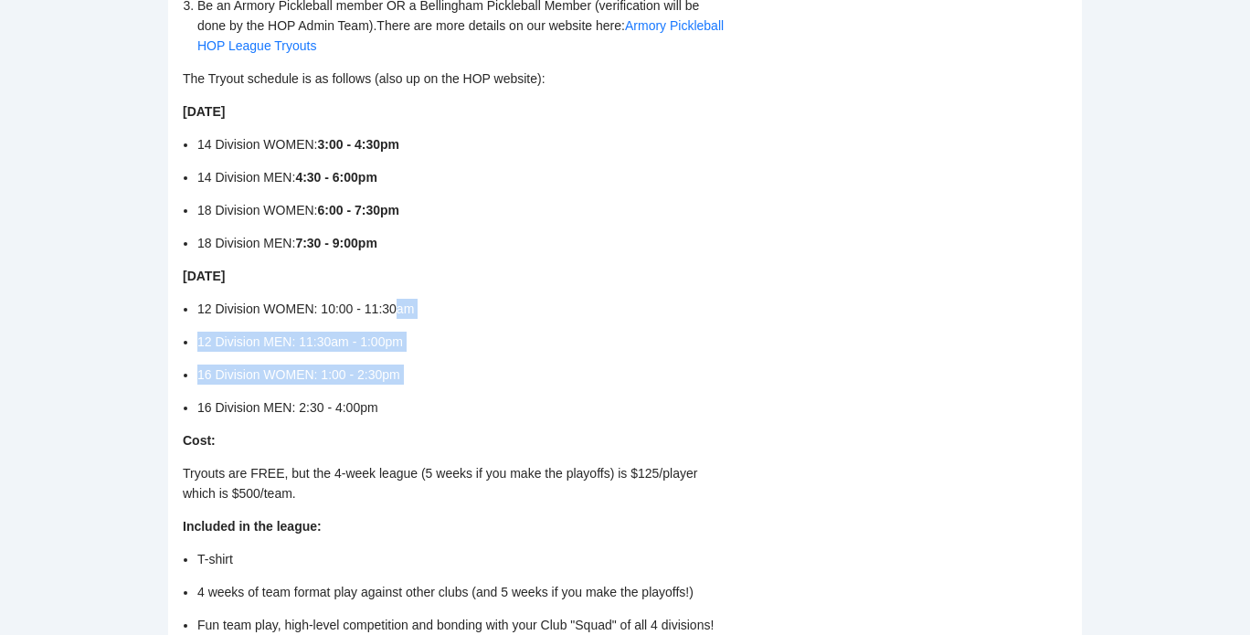
drag, startPoint x: 395, startPoint y: 307, endPoint x: 403, endPoint y: 388, distance: 81.8
click at [403, 388] on ul "12 Division WOMEN: 10:00 - 11:30am 12 Division MEN: 11:30am - 1:00pm 16 Divisio…" at bounding box center [464, 358] width 534 height 119
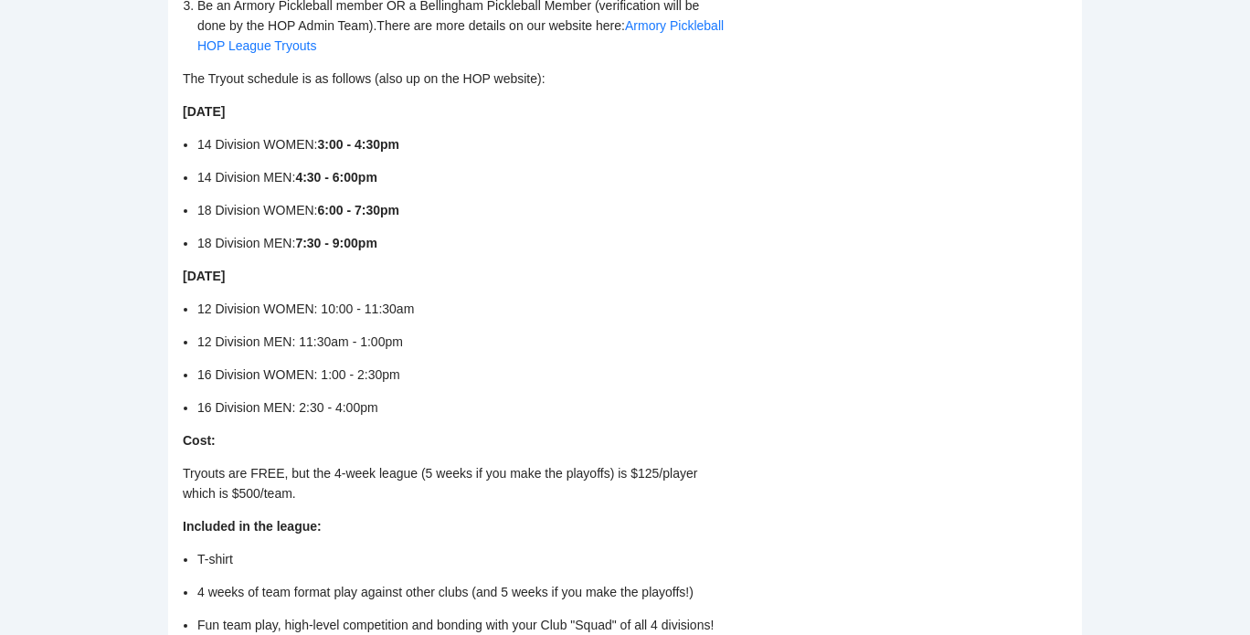
click at [367, 164] on ul "14 Division WOMEN: 3:00 - 4:30pm 14 Division MEN: 4:30 - 6:00pm 18 Division WOM…" at bounding box center [464, 193] width 534 height 119
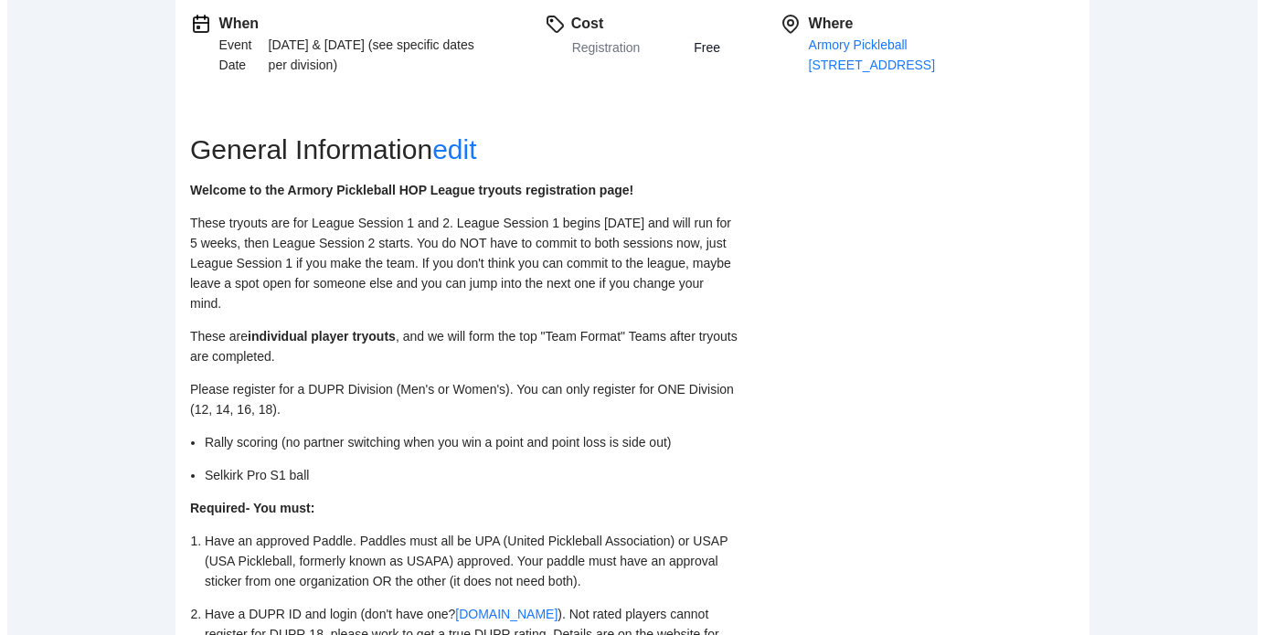
scroll to position [358, 0]
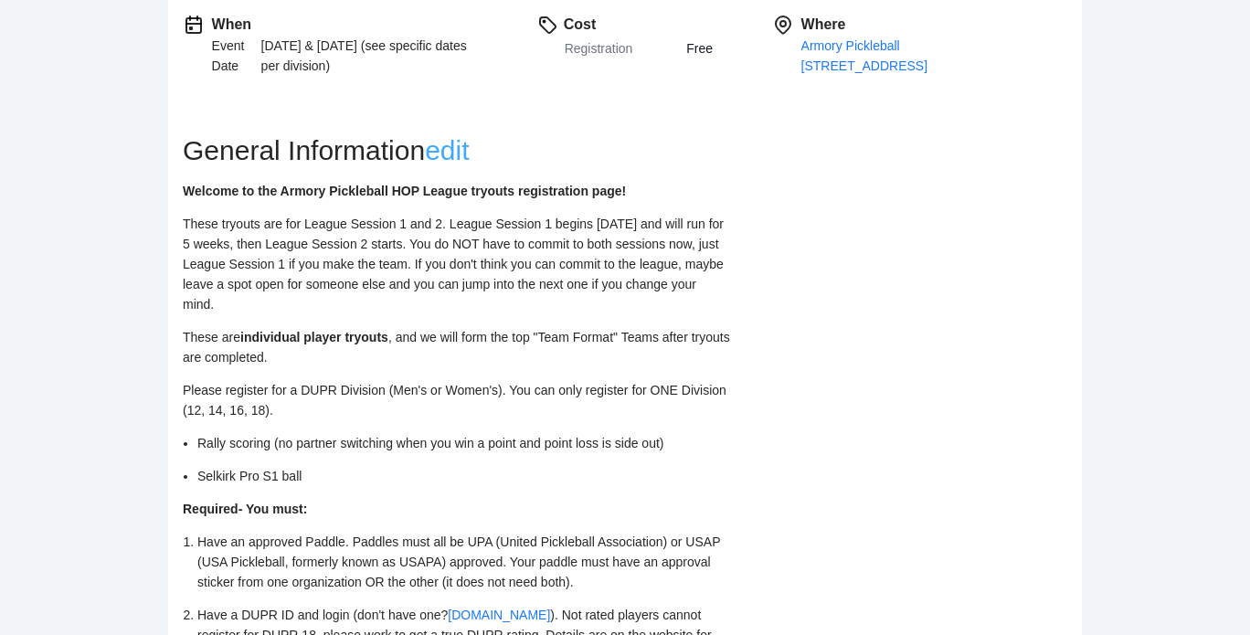
click at [464, 151] on link "edit" at bounding box center [447, 150] width 44 height 30
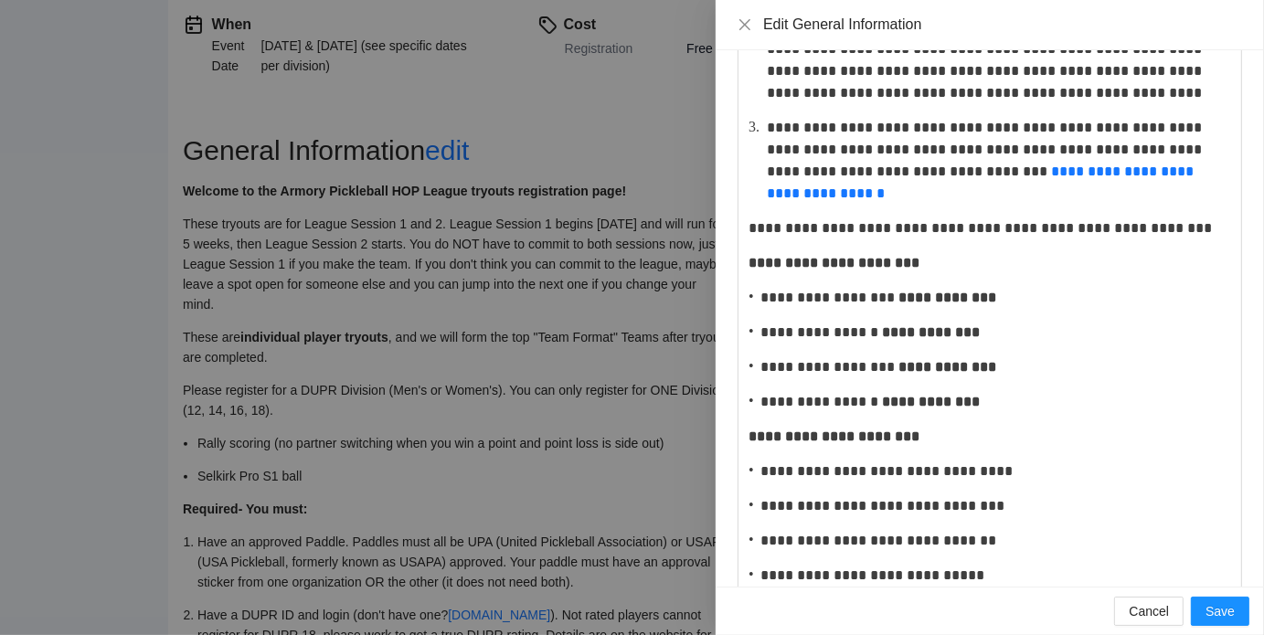
scroll to position [609, 0]
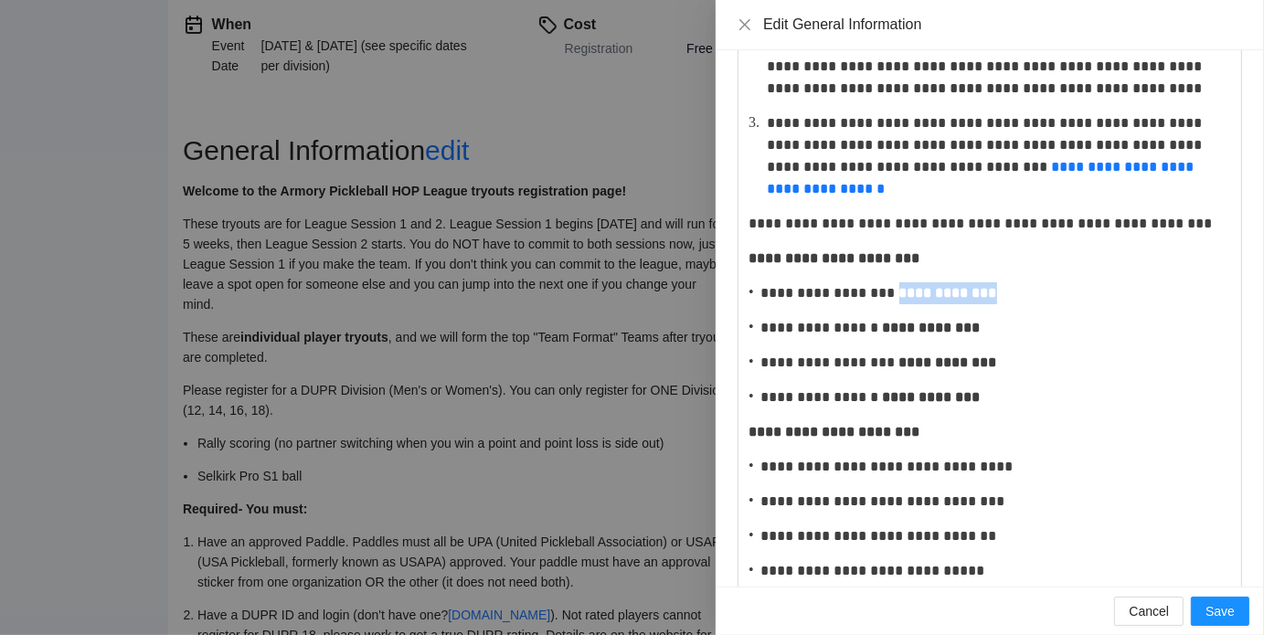
drag, startPoint x: 912, startPoint y: 293, endPoint x: 1013, endPoint y: 293, distance: 100.5
click at [997, 293] on strong "**********" at bounding box center [948, 293] width 98 height 14
click at [892, 327] on strong "**********" at bounding box center [932, 328] width 98 height 14
click at [888, 329] on strong "**********" at bounding box center [932, 328] width 98 height 14
drag, startPoint x: 888, startPoint y: 329, endPoint x: 983, endPoint y: 327, distance: 96.0
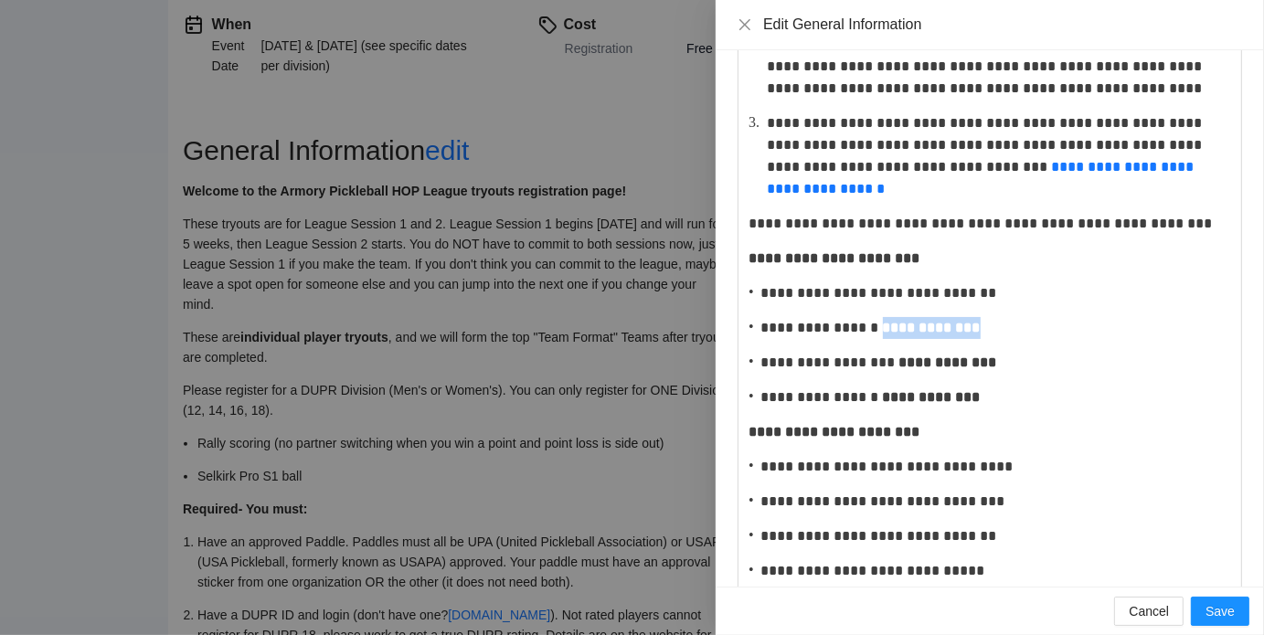
click at [981, 327] on strong "**********" at bounding box center [932, 328] width 98 height 14
drag, startPoint x: 912, startPoint y: 364, endPoint x: 1012, endPoint y: 365, distance: 99.6
click at [997, 365] on strong "**********" at bounding box center [948, 363] width 98 height 14
drag, startPoint x: 888, startPoint y: 398, endPoint x: 989, endPoint y: 395, distance: 100.6
click at [981, 395] on strong "**********" at bounding box center [932, 397] width 98 height 14
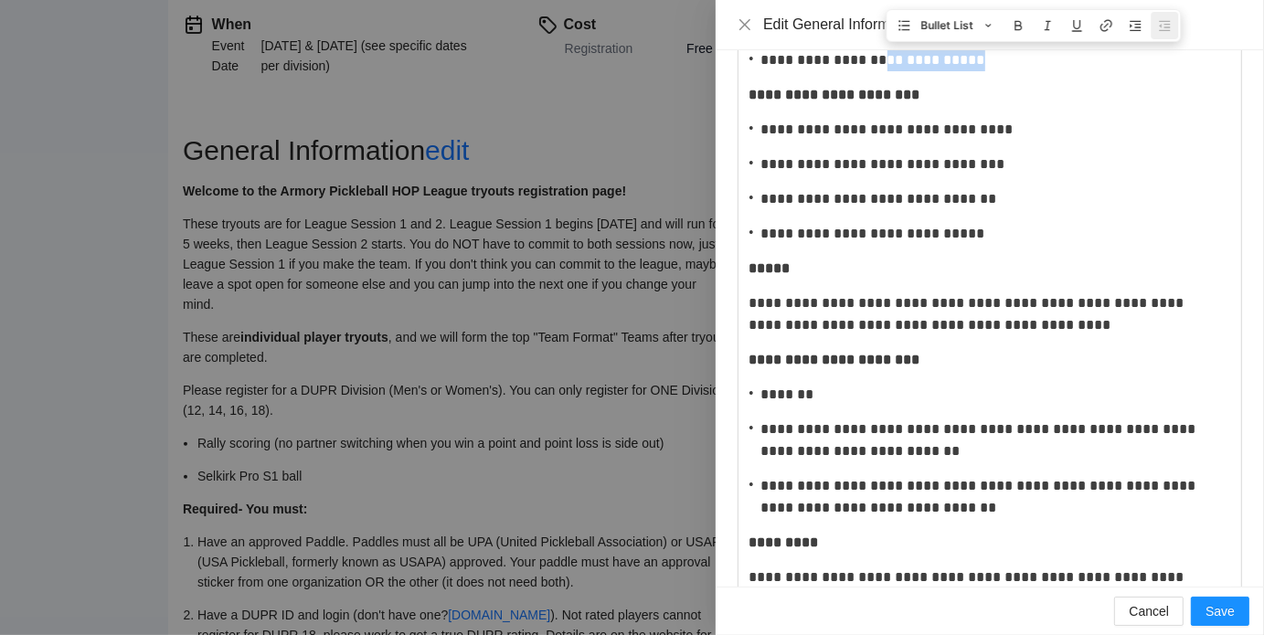
scroll to position [947, 0]
click at [1224, 613] on span "Save" at bounding box center [1220, 611] width 29 height 20
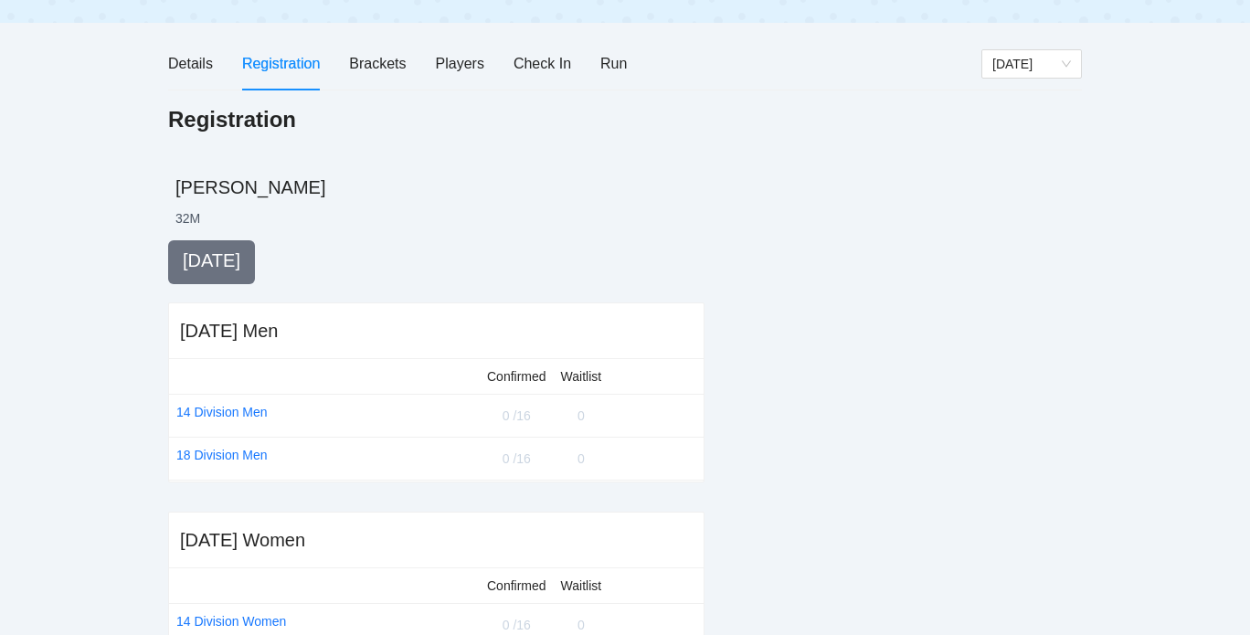
scroll to position [169, 0]
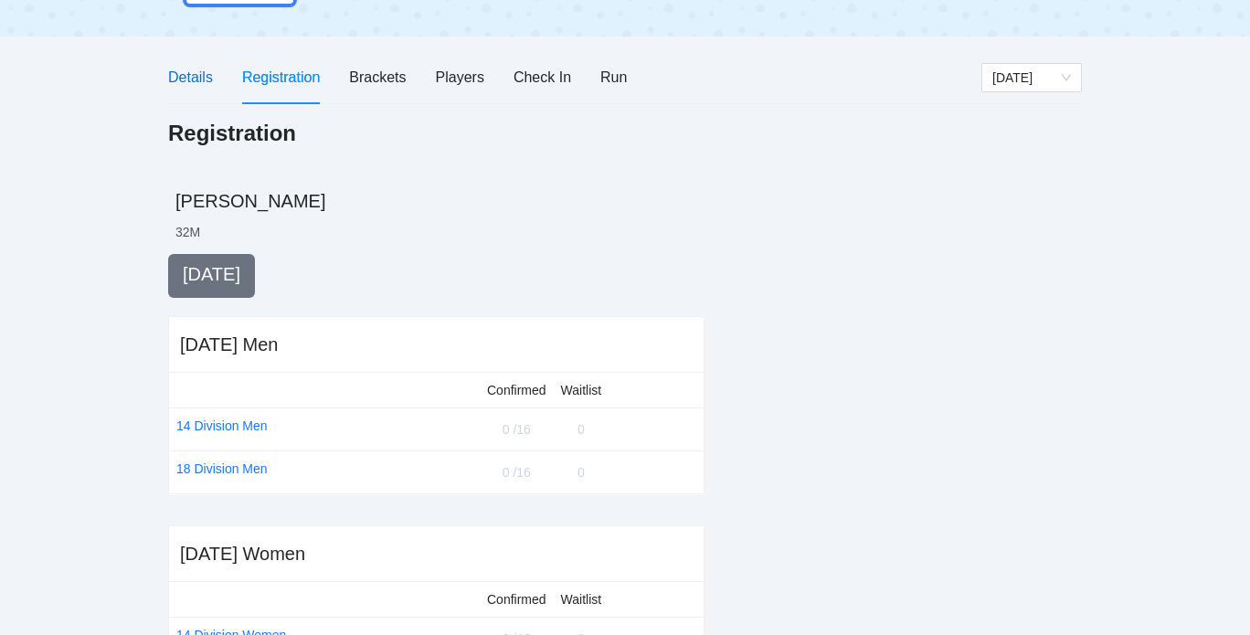
click at [205, 75] on div "Details" at bounding box center [190, 77] width 45 height 23
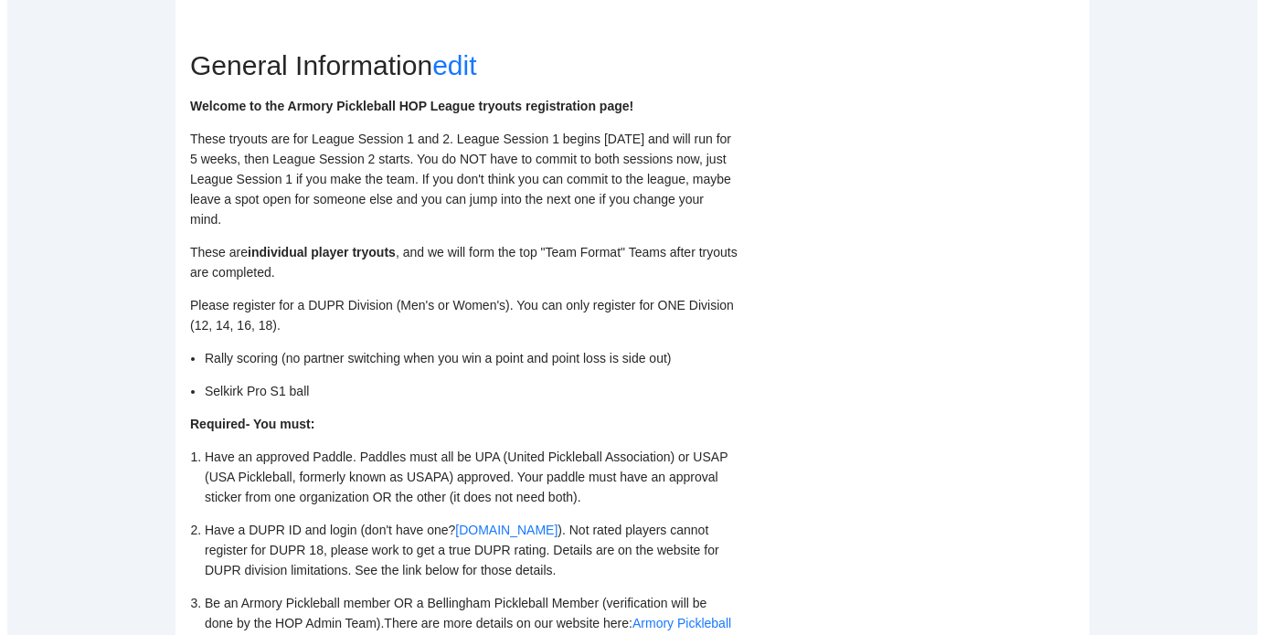
scroll to position [441, 0]
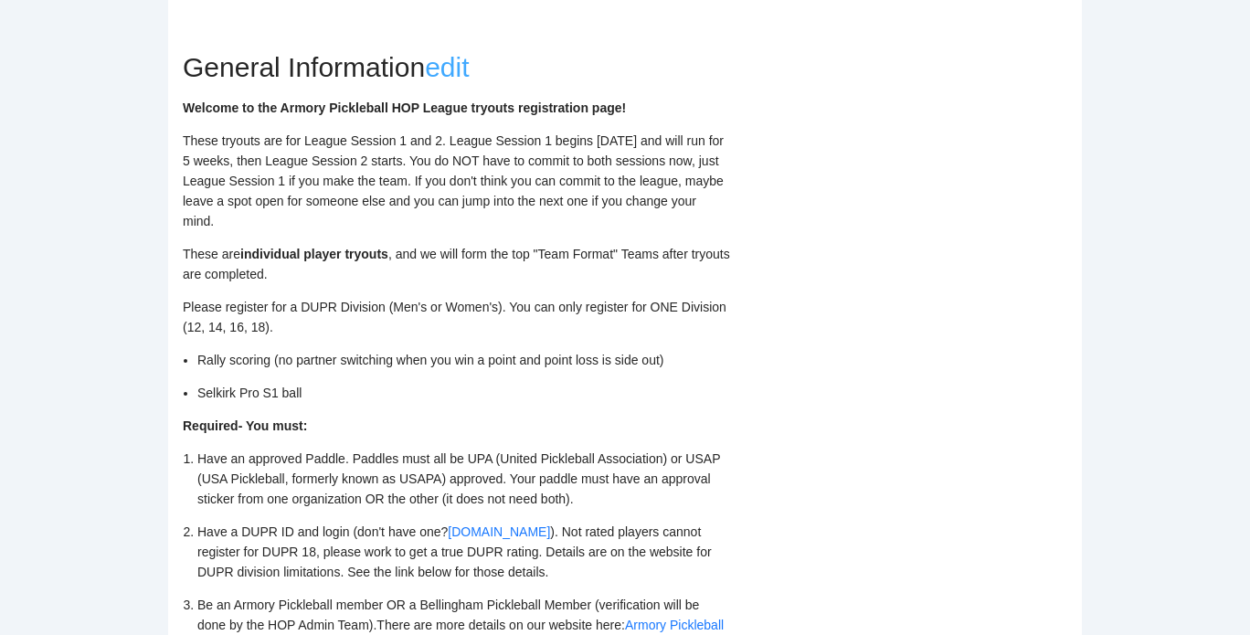
click at [462, 67] on link "edit" at bounding box center [447, 67] width 44 height 30
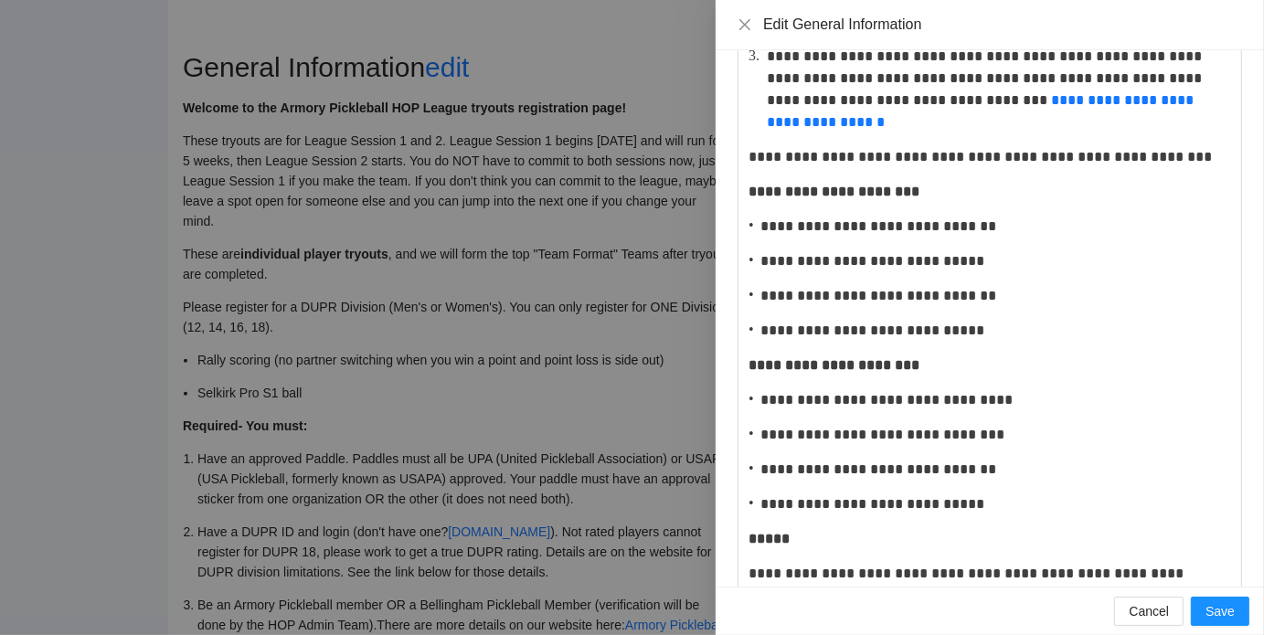
scroll to position [675, 0]
click at [769, 229] on p "**********" at bounding box center [987, 228] width 453 height 22
click at [766, 229] on p "**********" at bounding box center [987, 228] width 453 height 22
click at [766, 262] on p "**********" at bounding box center [987, 262] width 453 height 22
click at [767, 326] on p "**********" at bounding box center [987, 332] width 453 height 22
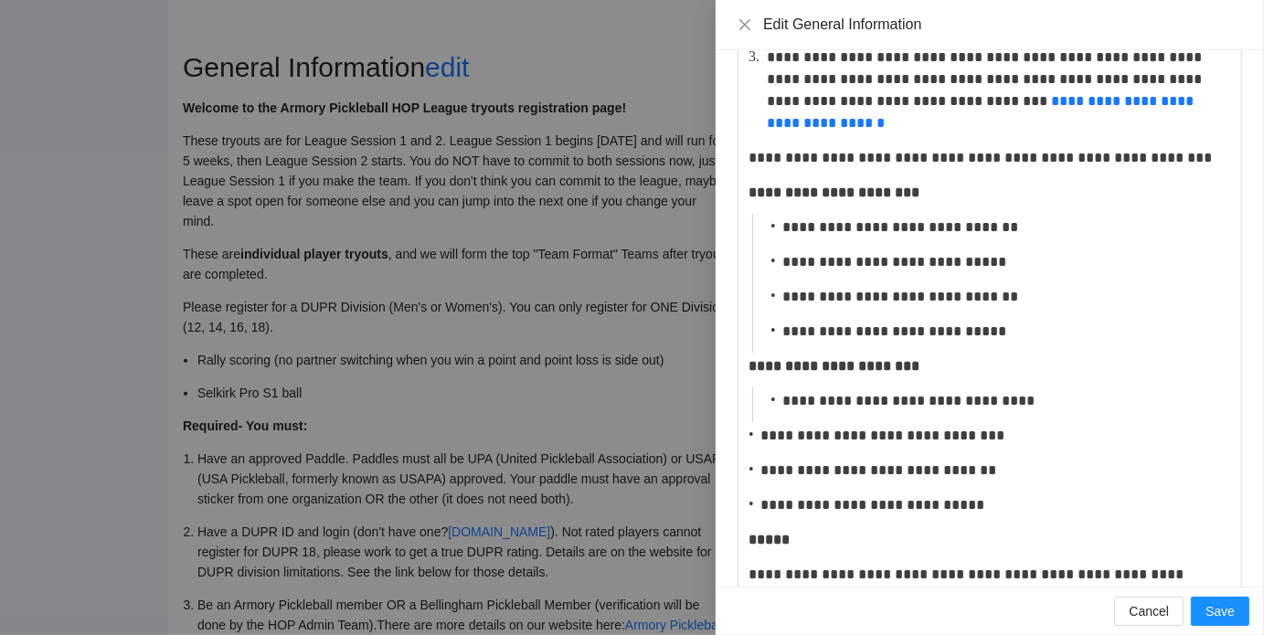
click at [769, 438] on p "**********" at bounding box center [987, 436] width 453 height 22
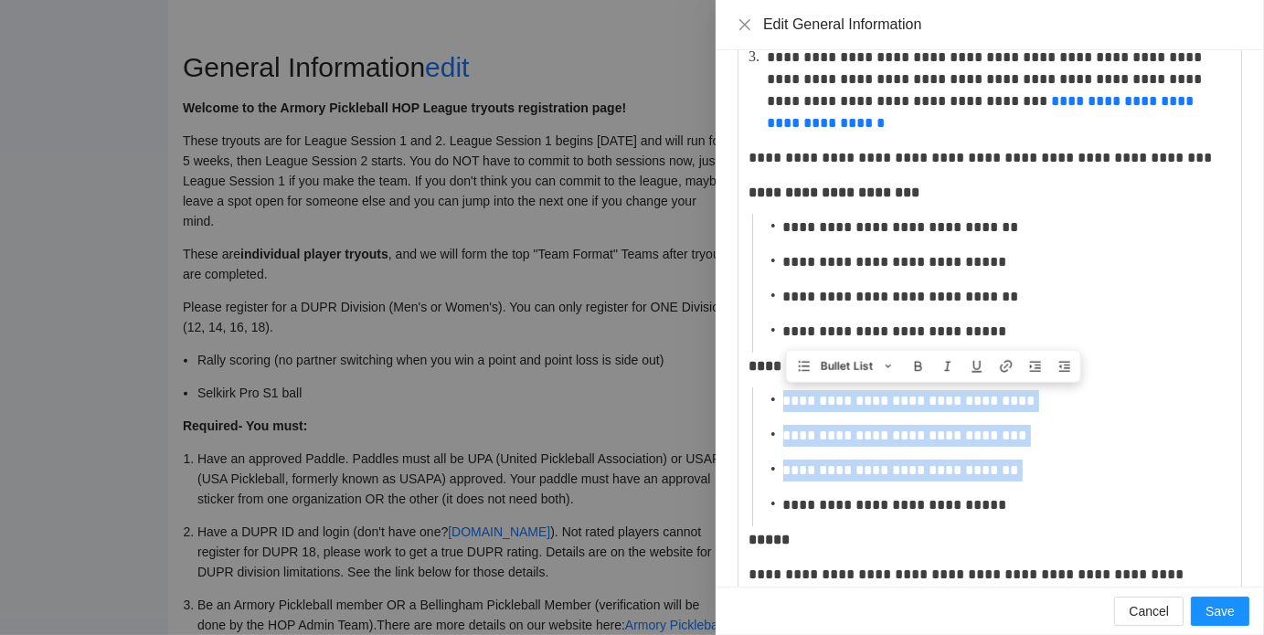
click at [852, 475] on p "**********" at bounding box center [998, 471] width 431 height 22
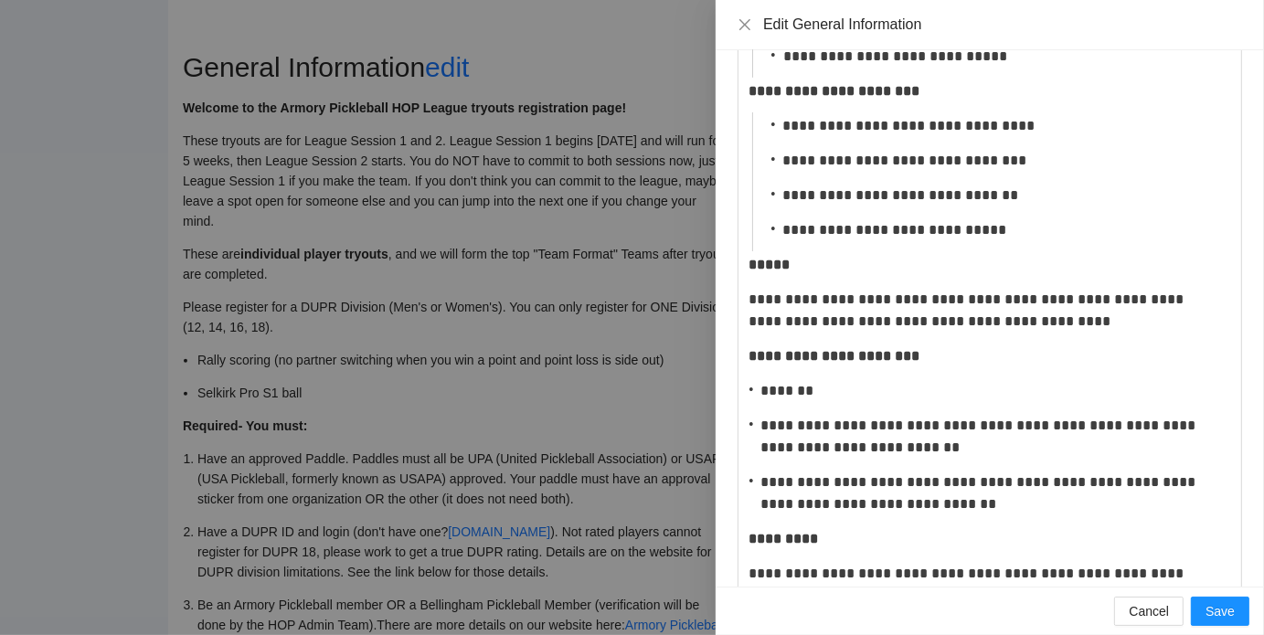
scroll to position [965, 0]
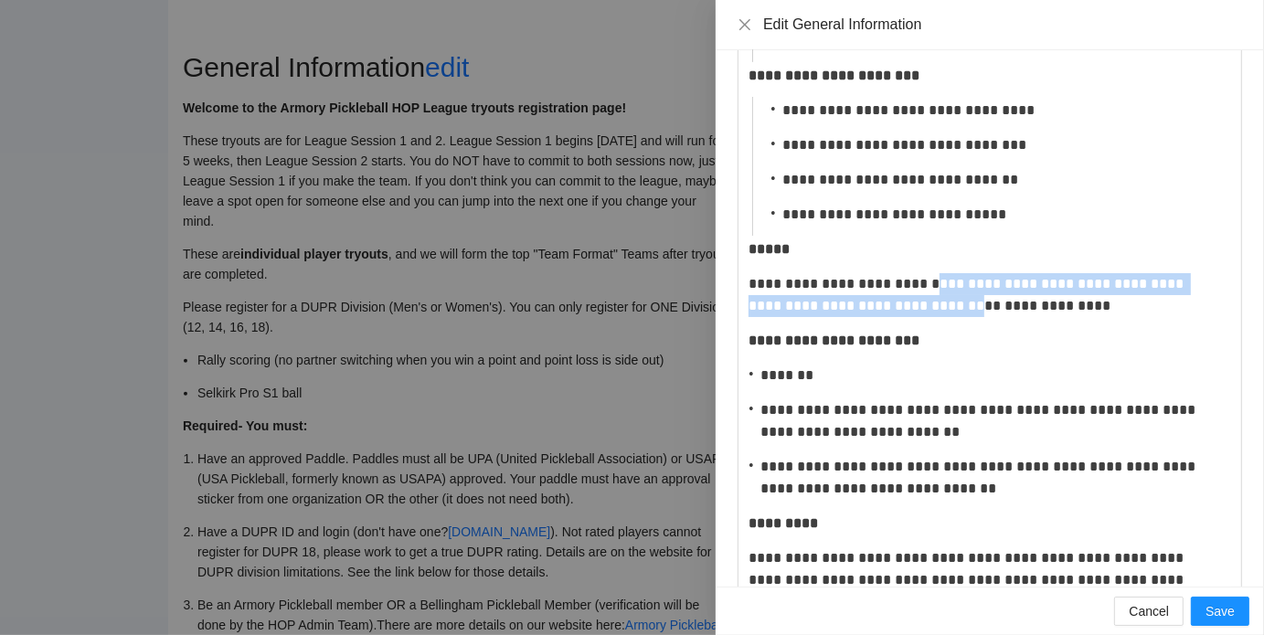
drag, startPoint x: 928, startPoint y: 286, endPoint x: 932, endPoint y: 301, distance: 15.3
click at [932, 301] on p "**********" at bounding box center [983, 295] width 469 height 44
click at [1226, 613] on span "Save" at bounding box center [1220, 611] width 29 height 20
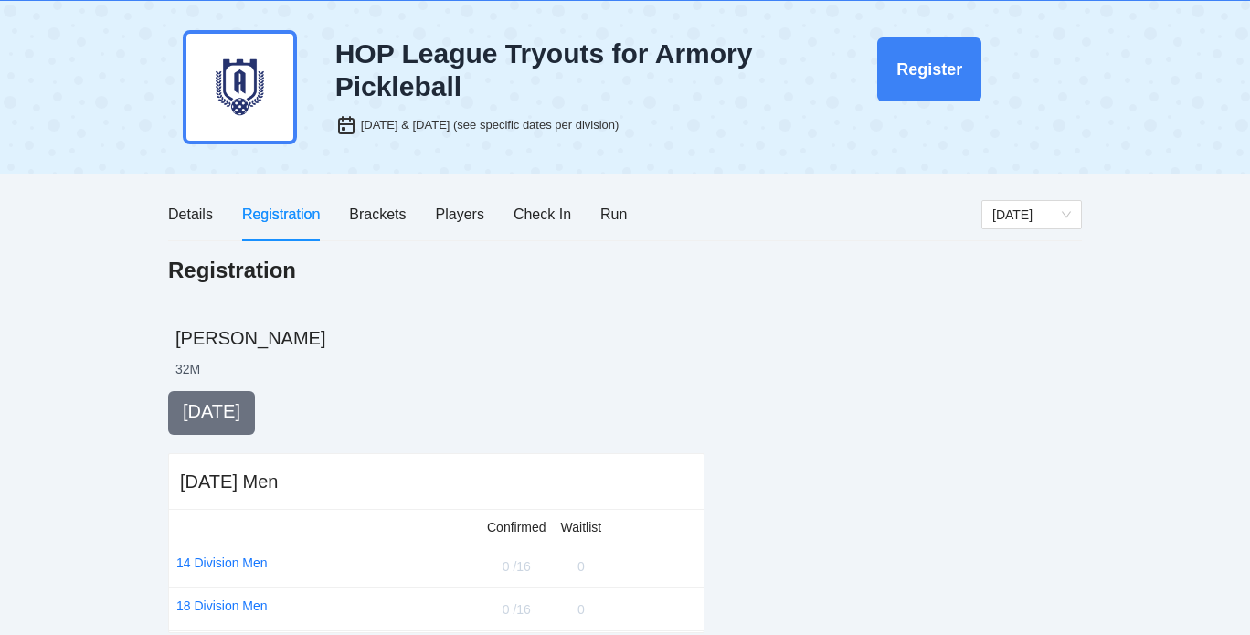
scroll to position [24, 0]
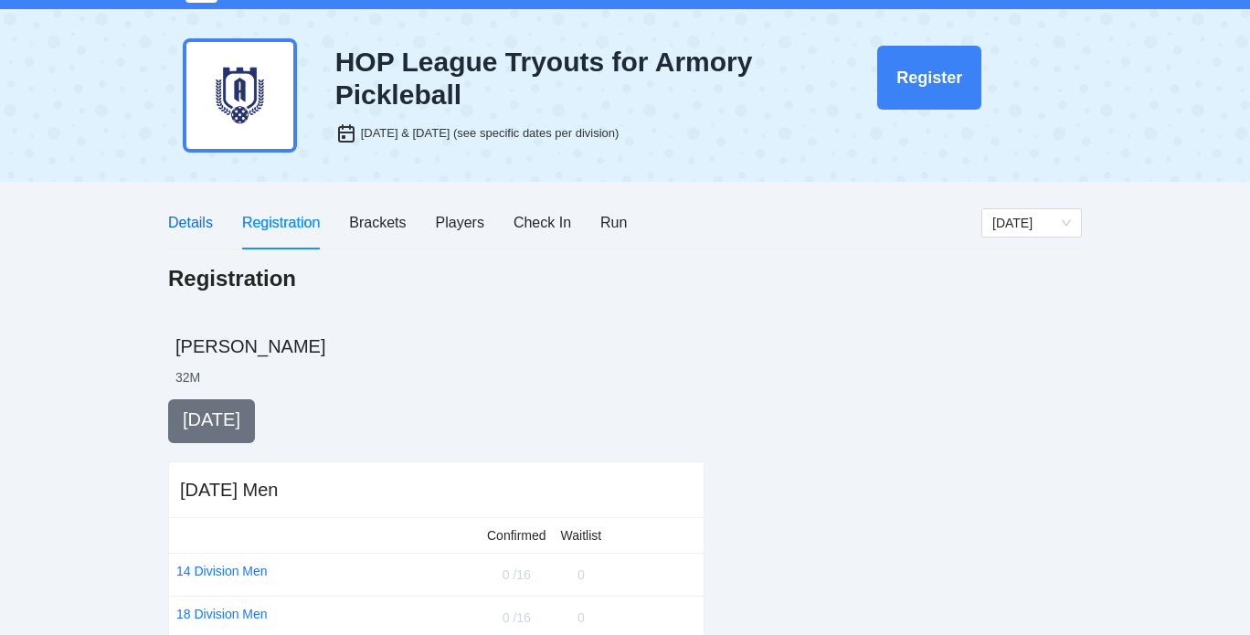
click at [195, 219] on div "Details" at bounding box center [190, 222] width 45 height 23
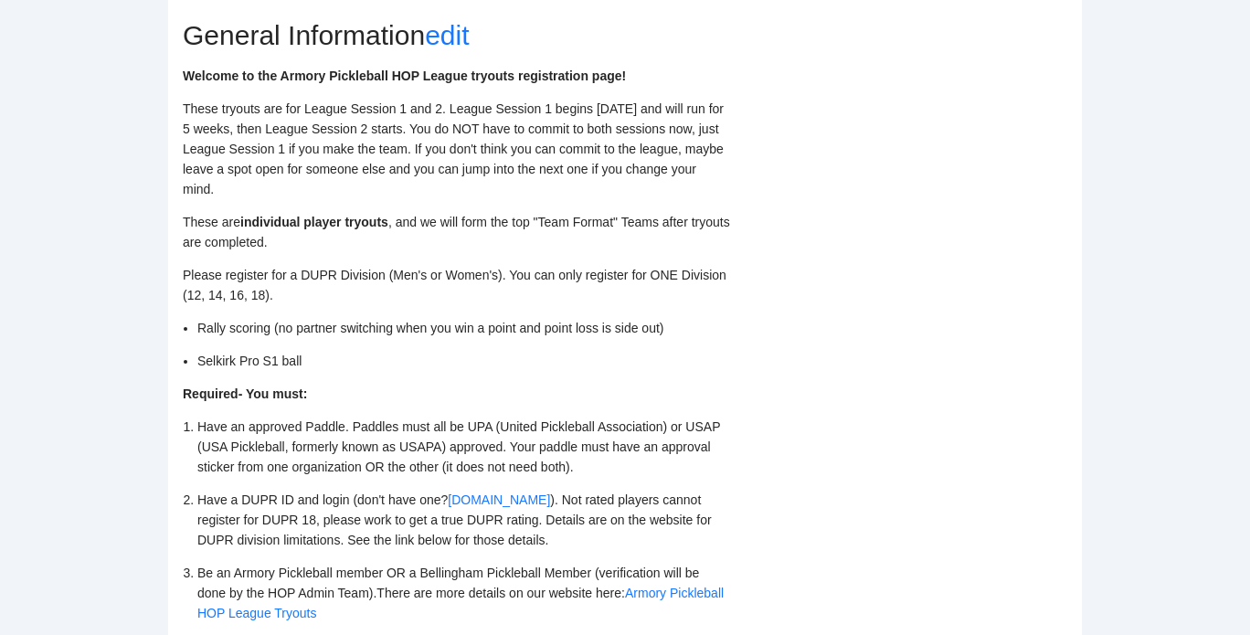
scroll to position [474, 0]
drag, startPoint x: 283, startPoint y: 77, endPoint x: 416, endPoint y: 72, distance: 132.6
click at [416, 72] on strong "Welcome to the Armory Pickleball HOP League tryouts registration page!" at bounding box center [404, 75] width 443 height 15
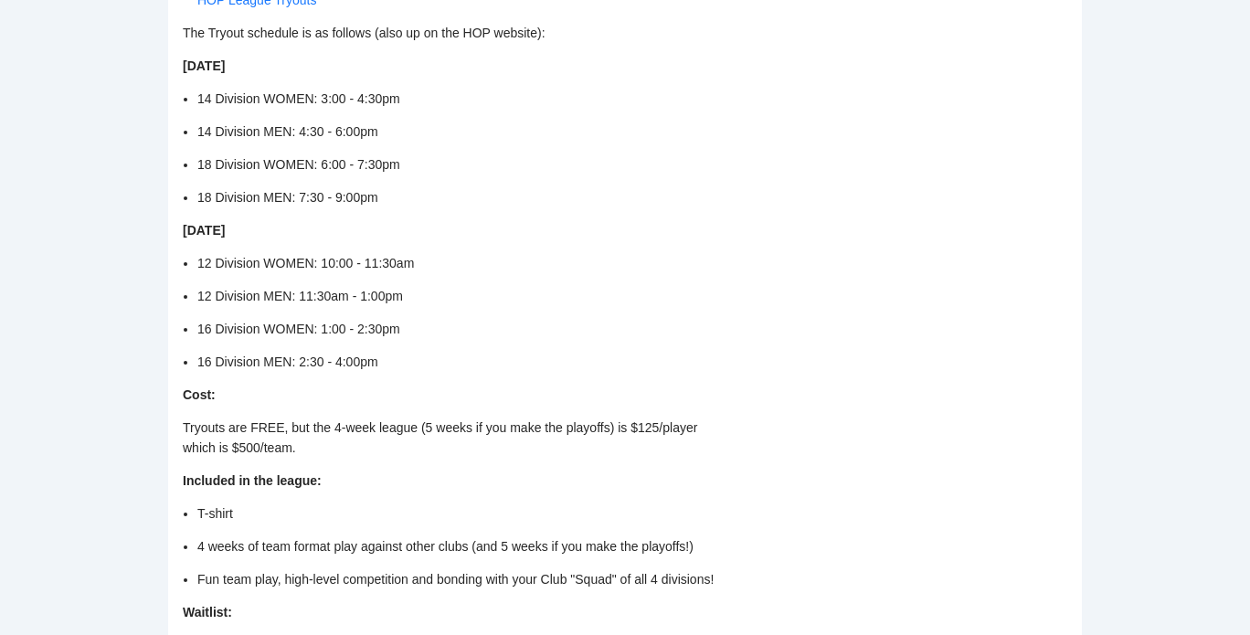
scroll to position [1088, 0]
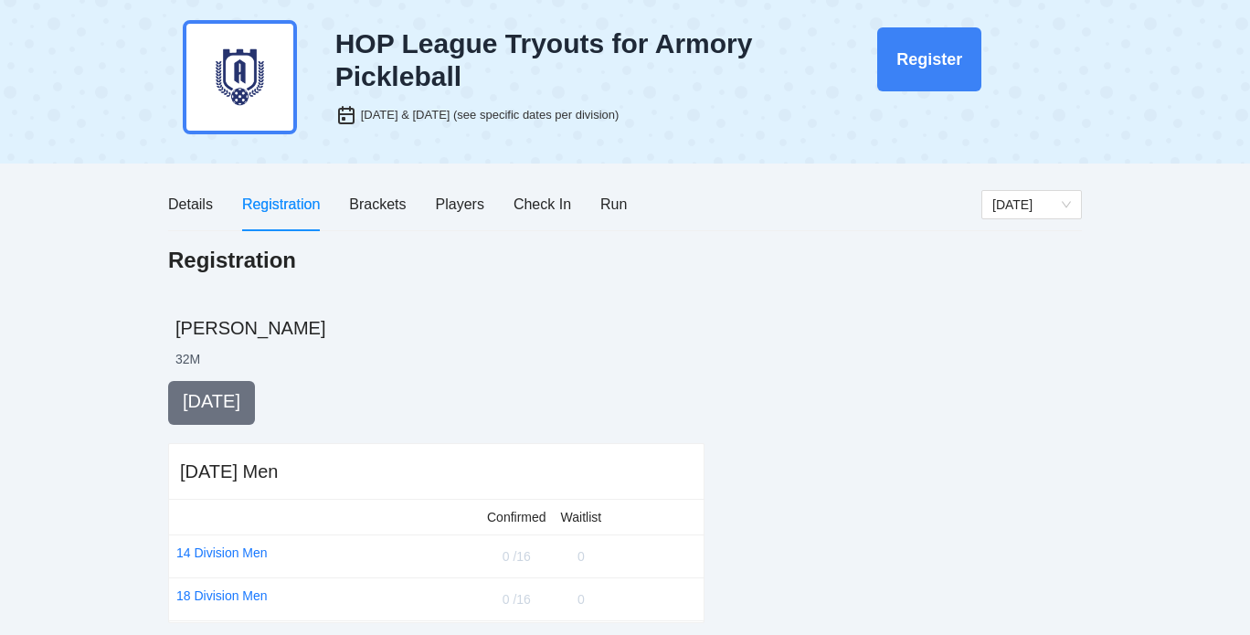
scroll to position [37, 0]
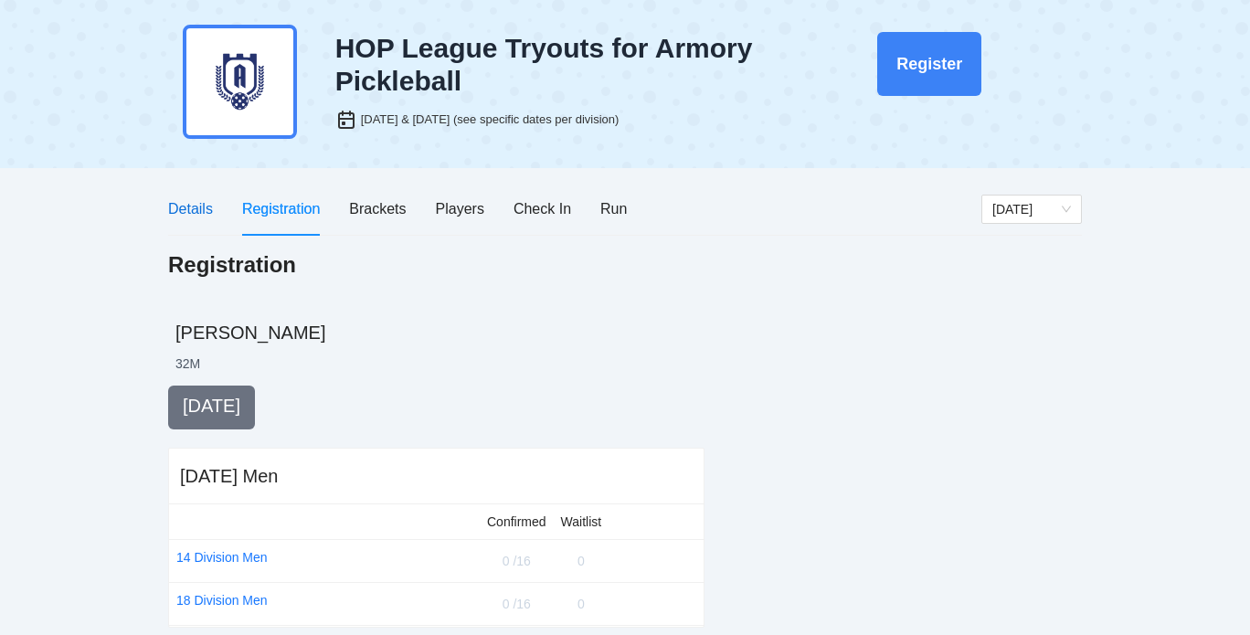
click at [200, 203] on div "Details" at bounding box center [190, 208] width 45 height 23
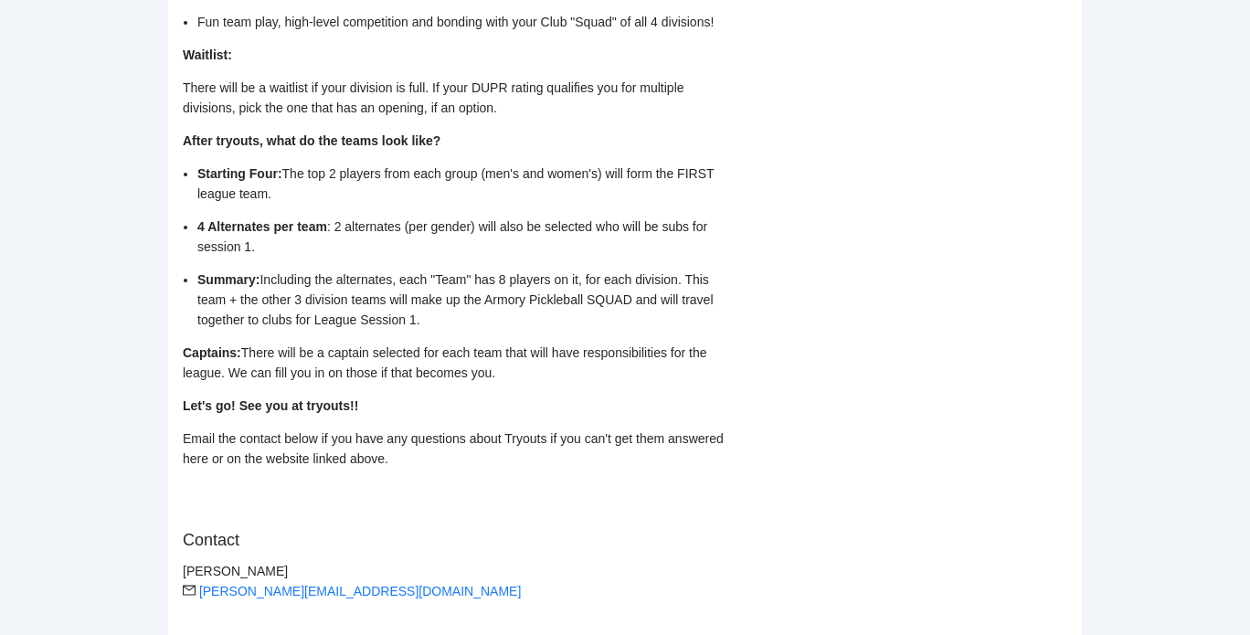
scroll to position [1643, 0]
click at [307, 404] on strong "Let's go! See you at tryouts!!" at bounding box center [270, 406] width 175 height 15
click at [513, 440] on p "Email the contact below if you have any questions about Tryouts if you can't ge…" at bounding box center [457, 450] width 548 height 40
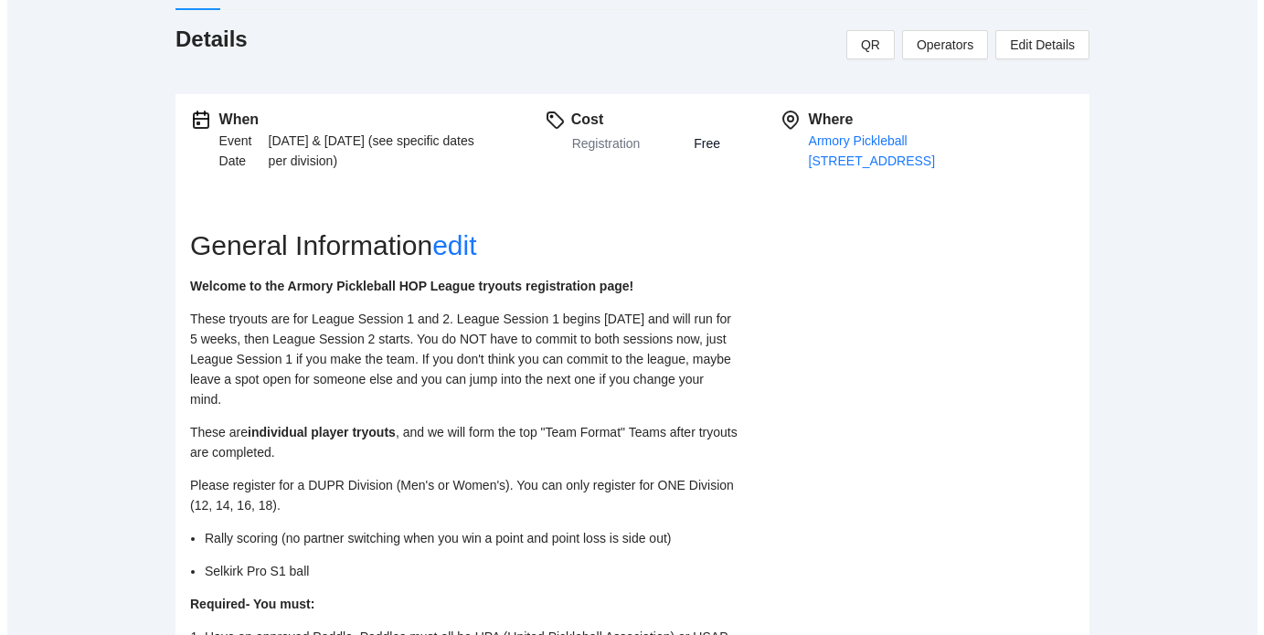
scroll to position [236, 0]
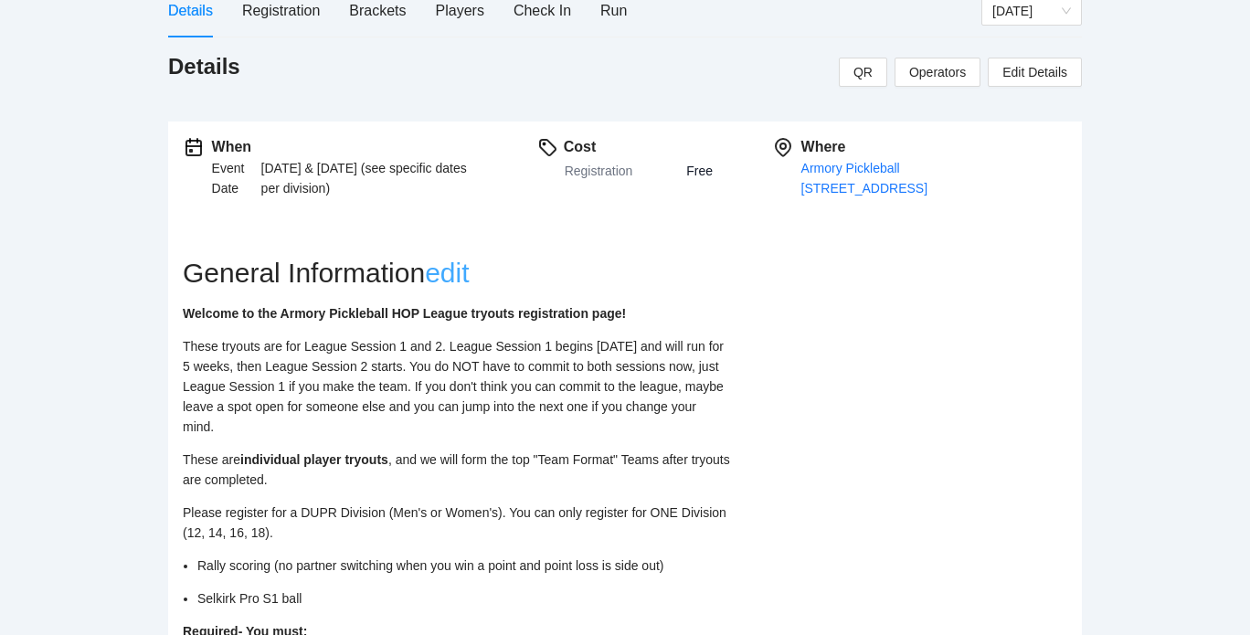
click at [469, 273] on link "edit" at bounding box center [447, 273] width 44 height 30
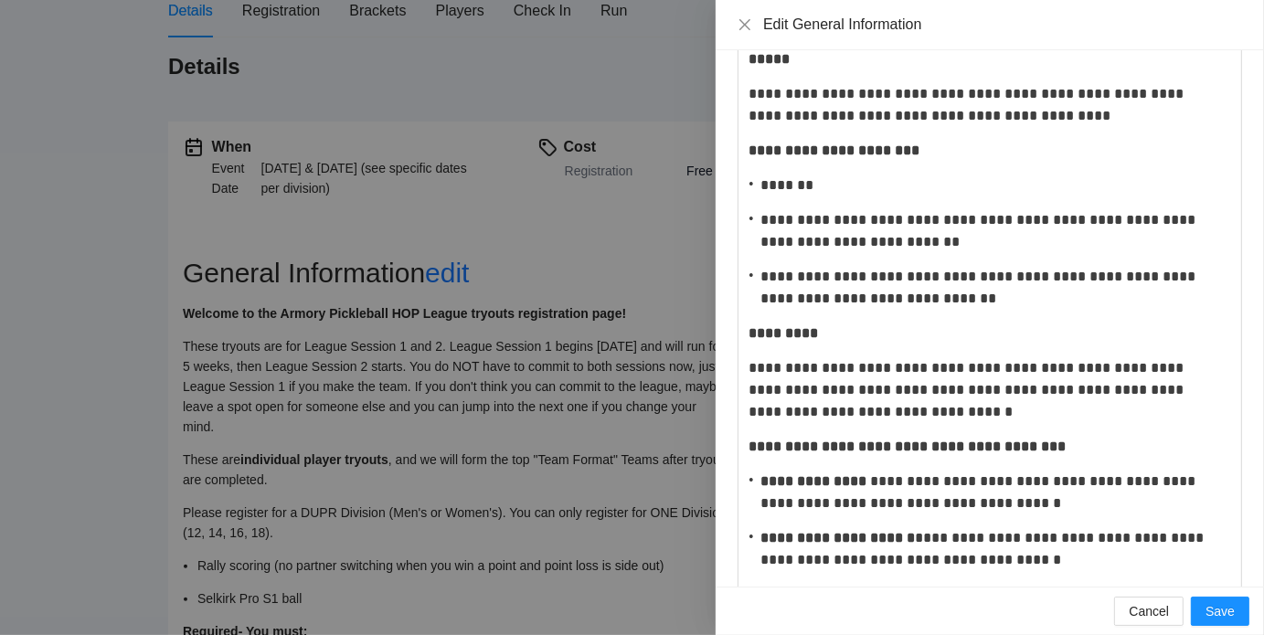
scroll to position [1481, 0]
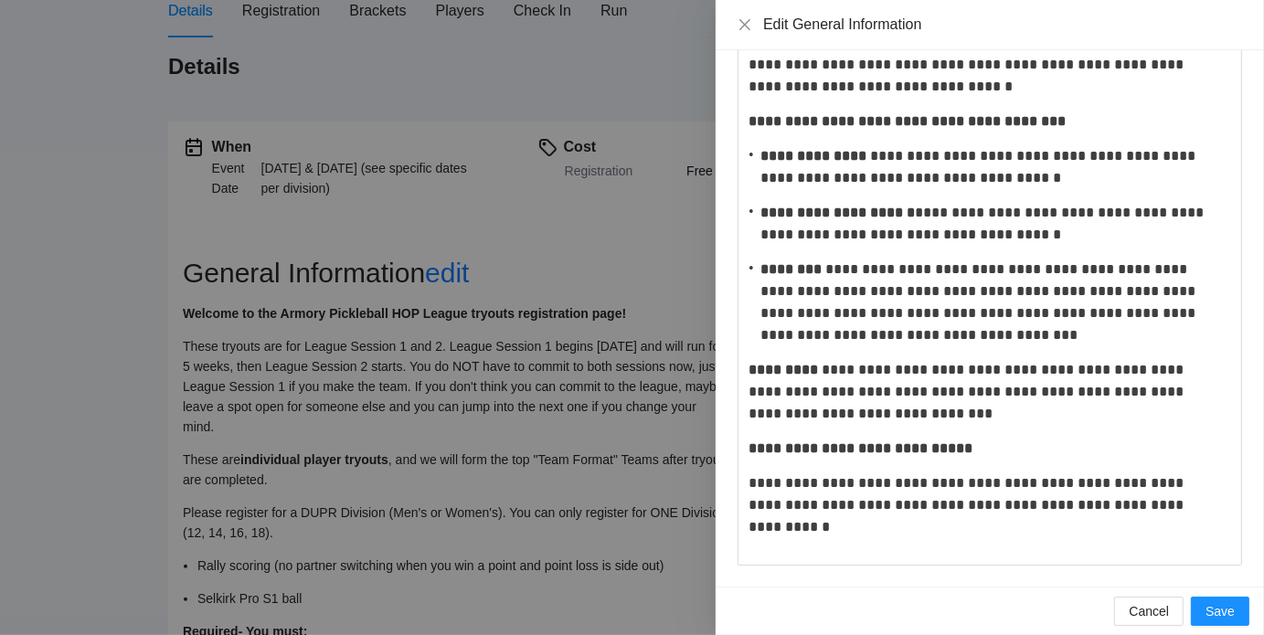
click at [1148, 481] on p "**********" at bounding box center [983, 495] width 469 height 44
click at [1236, 619] on button "Save" at bounding box center [1220, 611] width 58 height 29
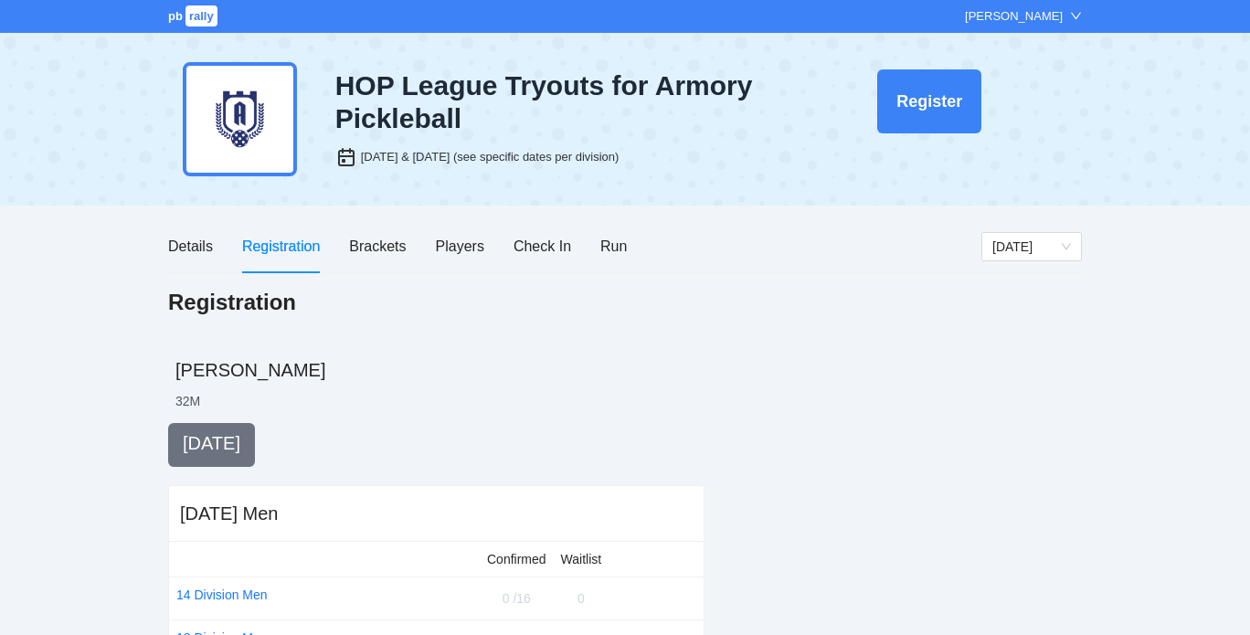
scroll to position [236, 0]
